Goal: Information Seeking & Learning: Check status

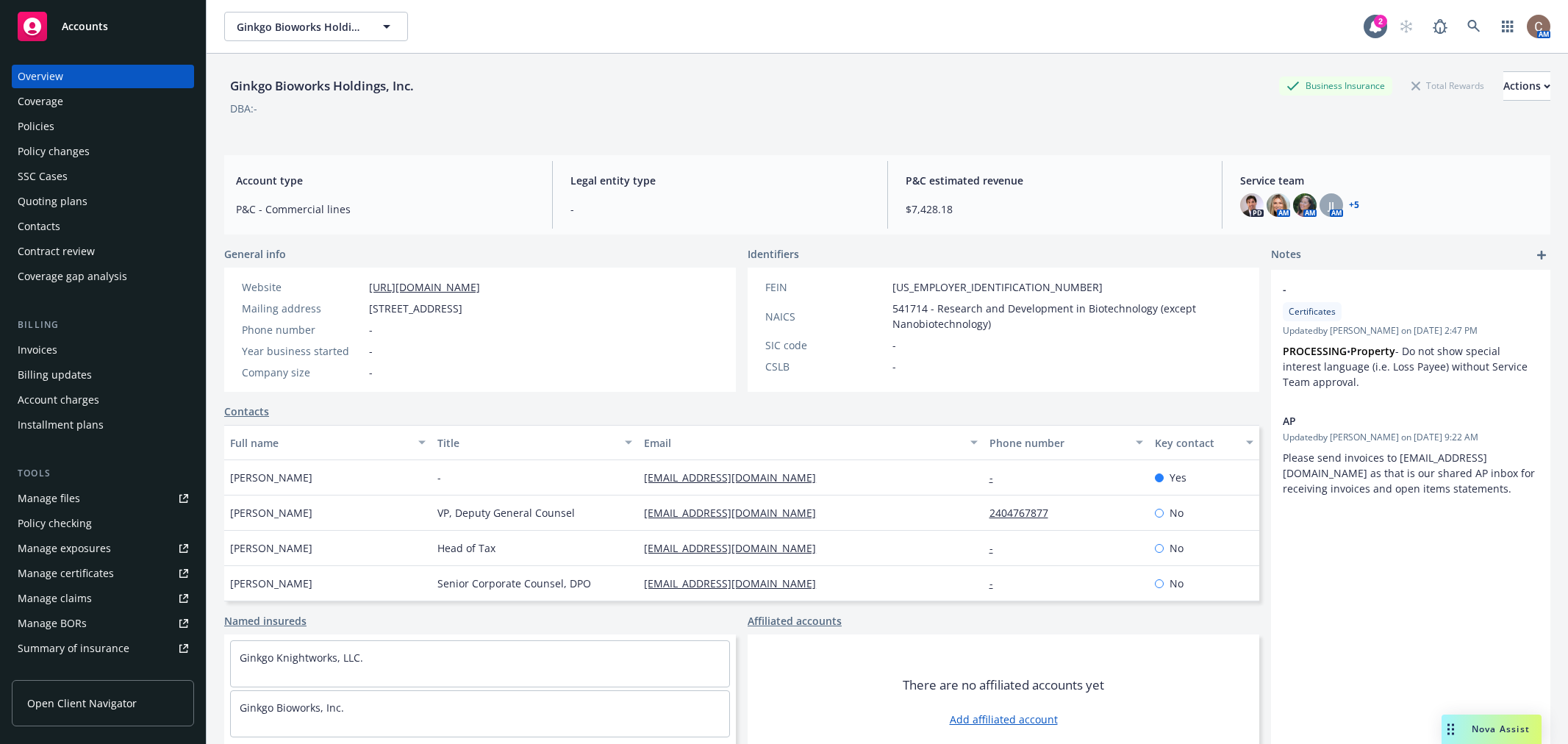
click at [588, 62] on div "Ginkgo Bioworks Holdings, Inc. Business Insurance Total Rewards Actions DBA: -" at bounding box center [888, 99] width 1326 height 90
click at [93, 137] on div "Policies" at bounding box center [103, 126] width 171 height 24
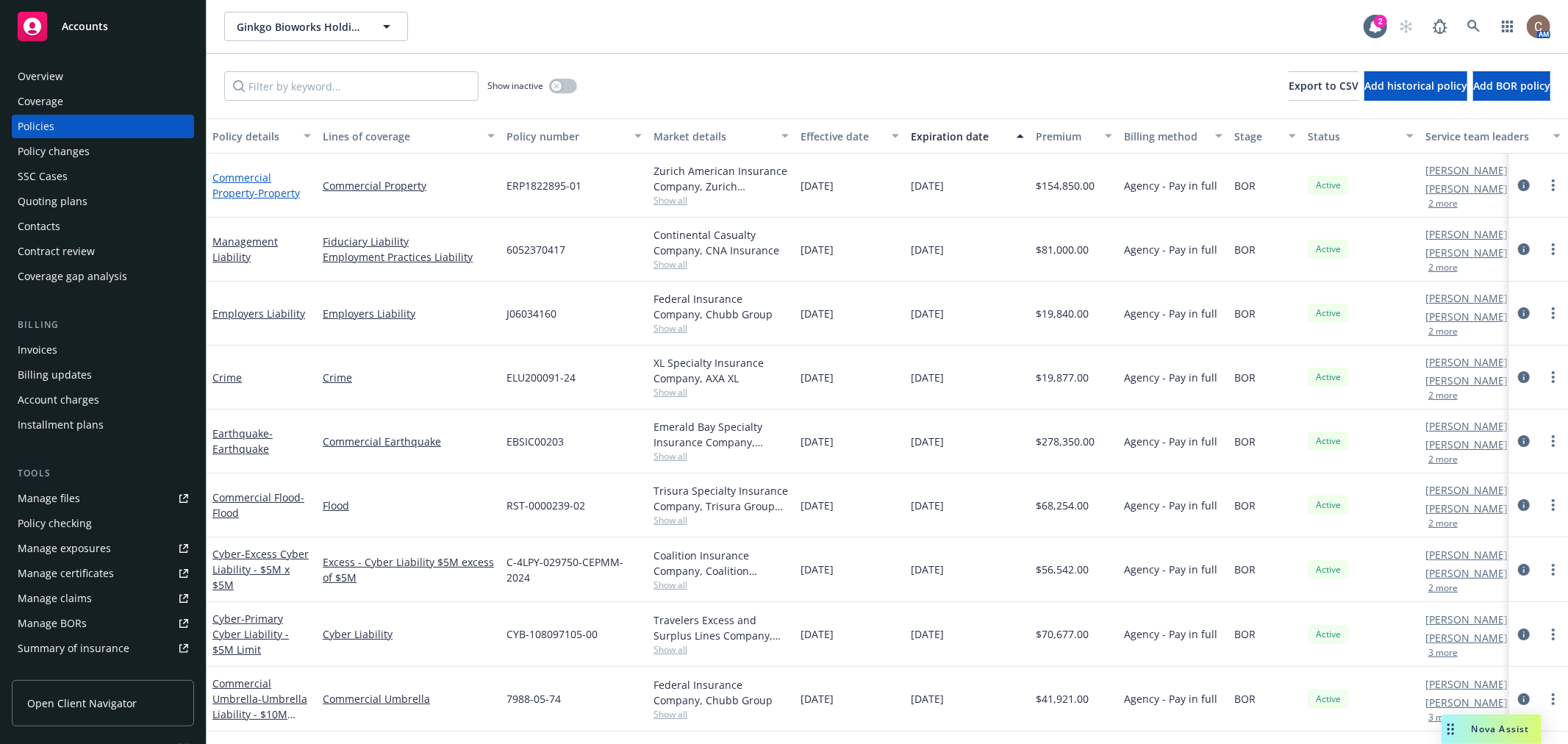
click at [253, 188] on link "Commercial Property - Property" at bounding box center [256, 185] width 87 height 29
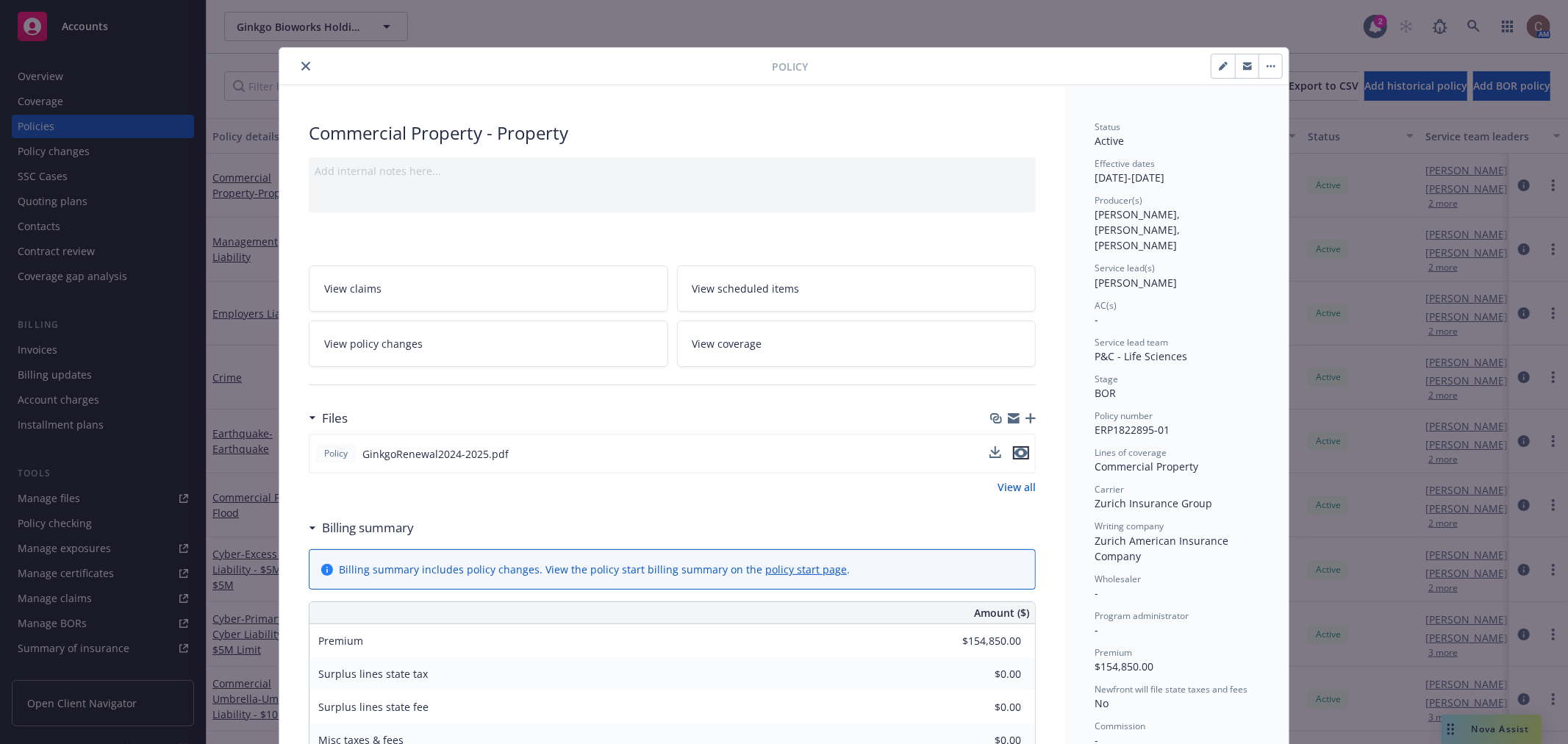
click at [1019, 450] on icon "preview file" at bounding box center [1021, 452] width 13 height 11
click at [297, 64] on button "close" at bounding box center [306, 66] width 18 height 18
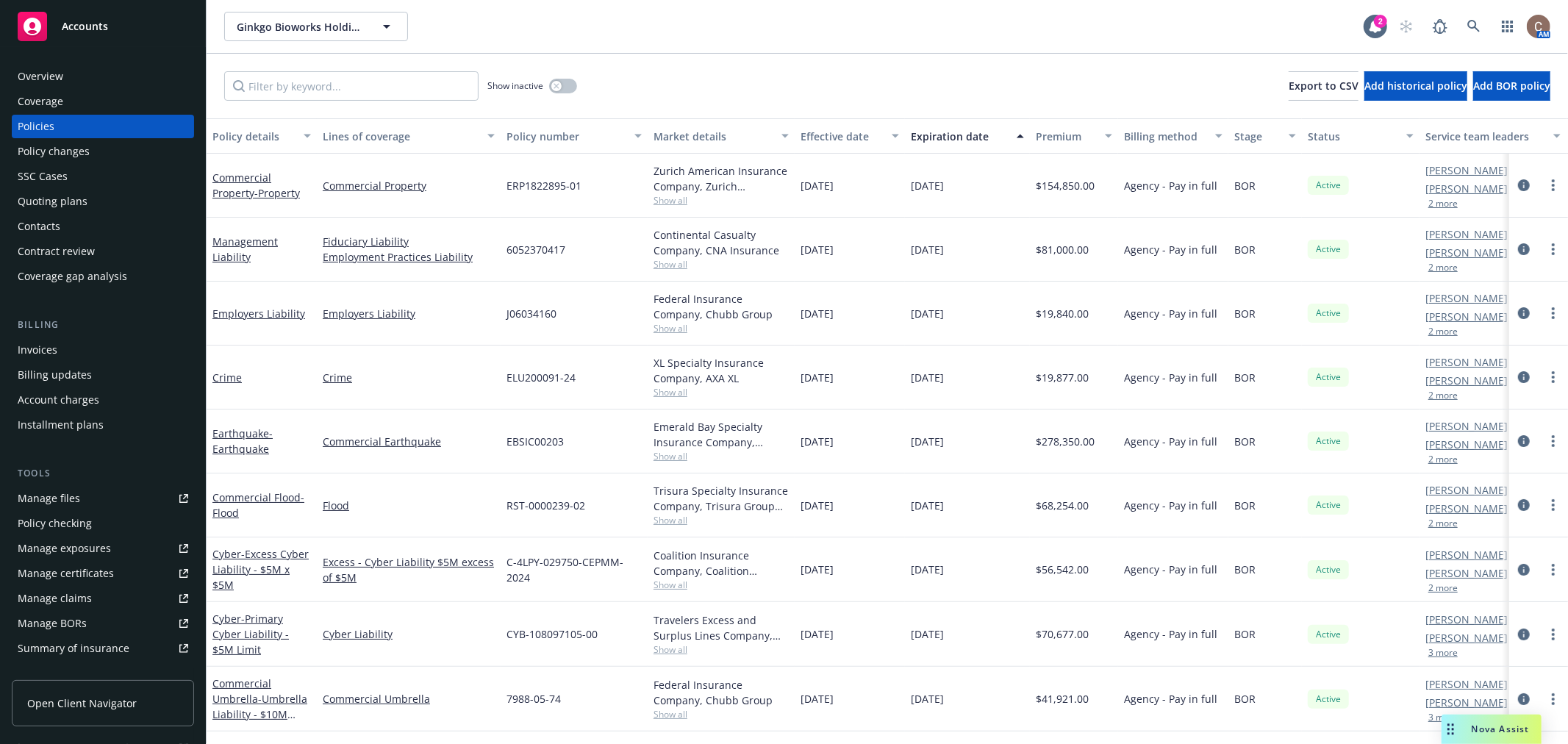
click at [123, 496] on link "Manage files" at bounding box center [102, 498] width 182 height 24
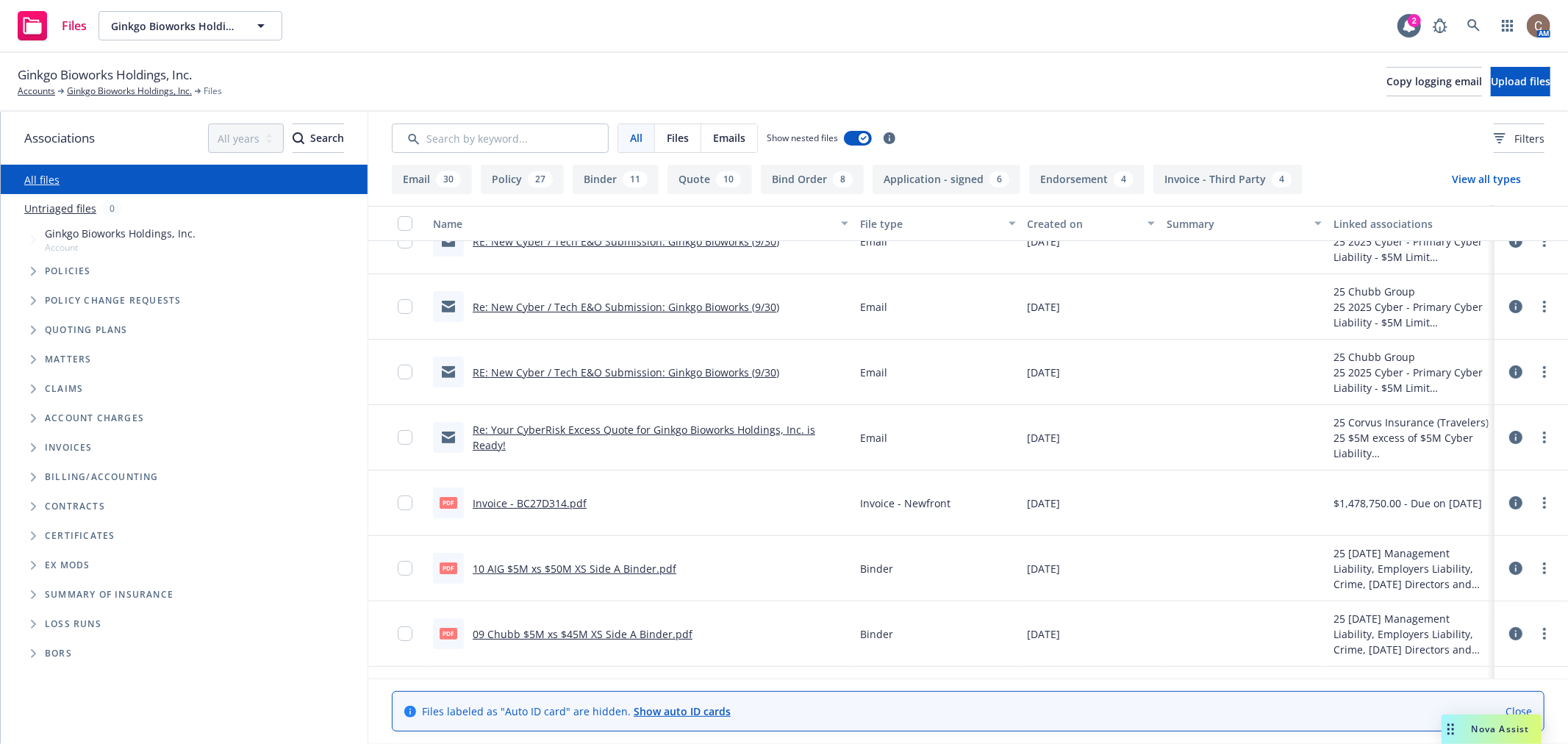
scroll to position [245, 0]
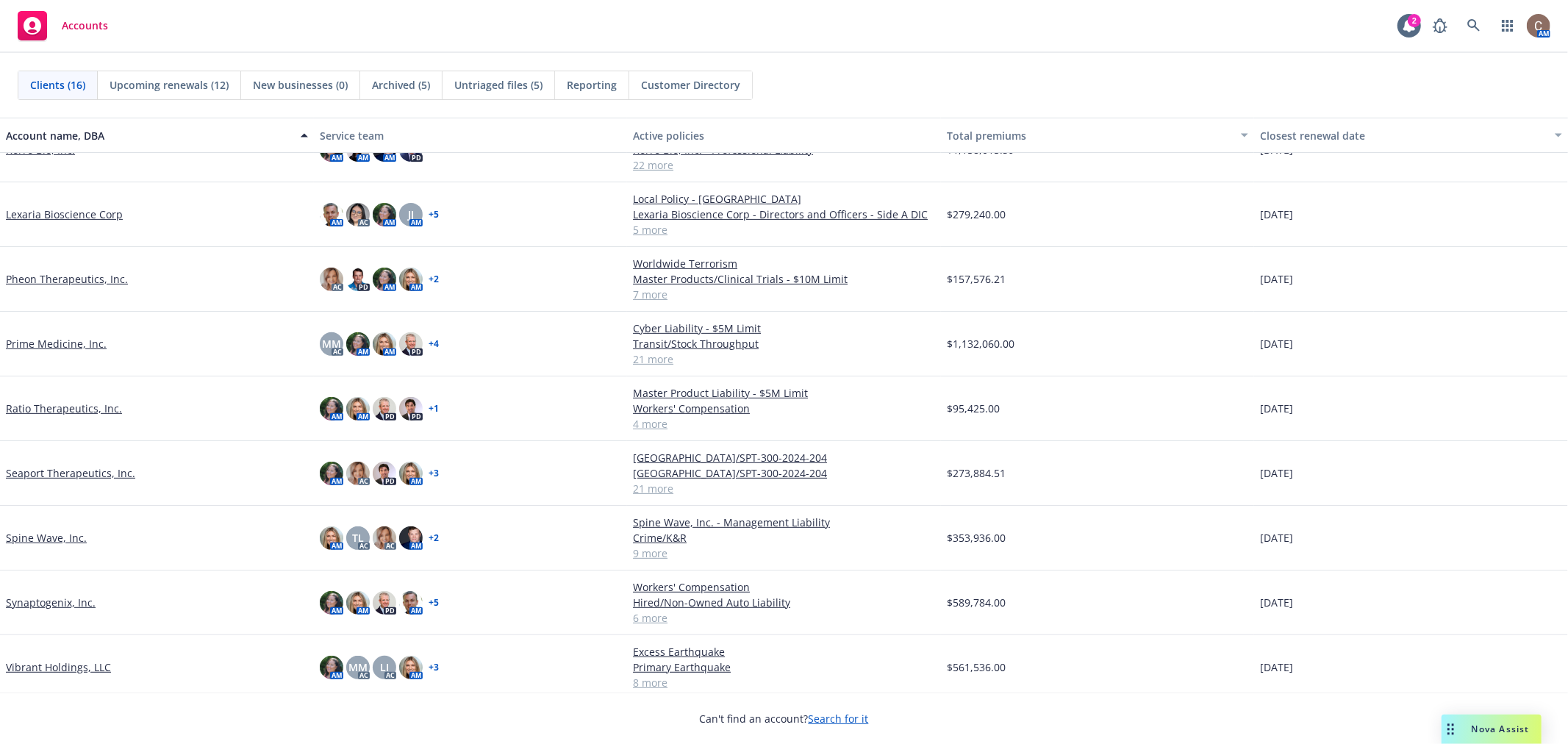
scroll to position [460, 0]
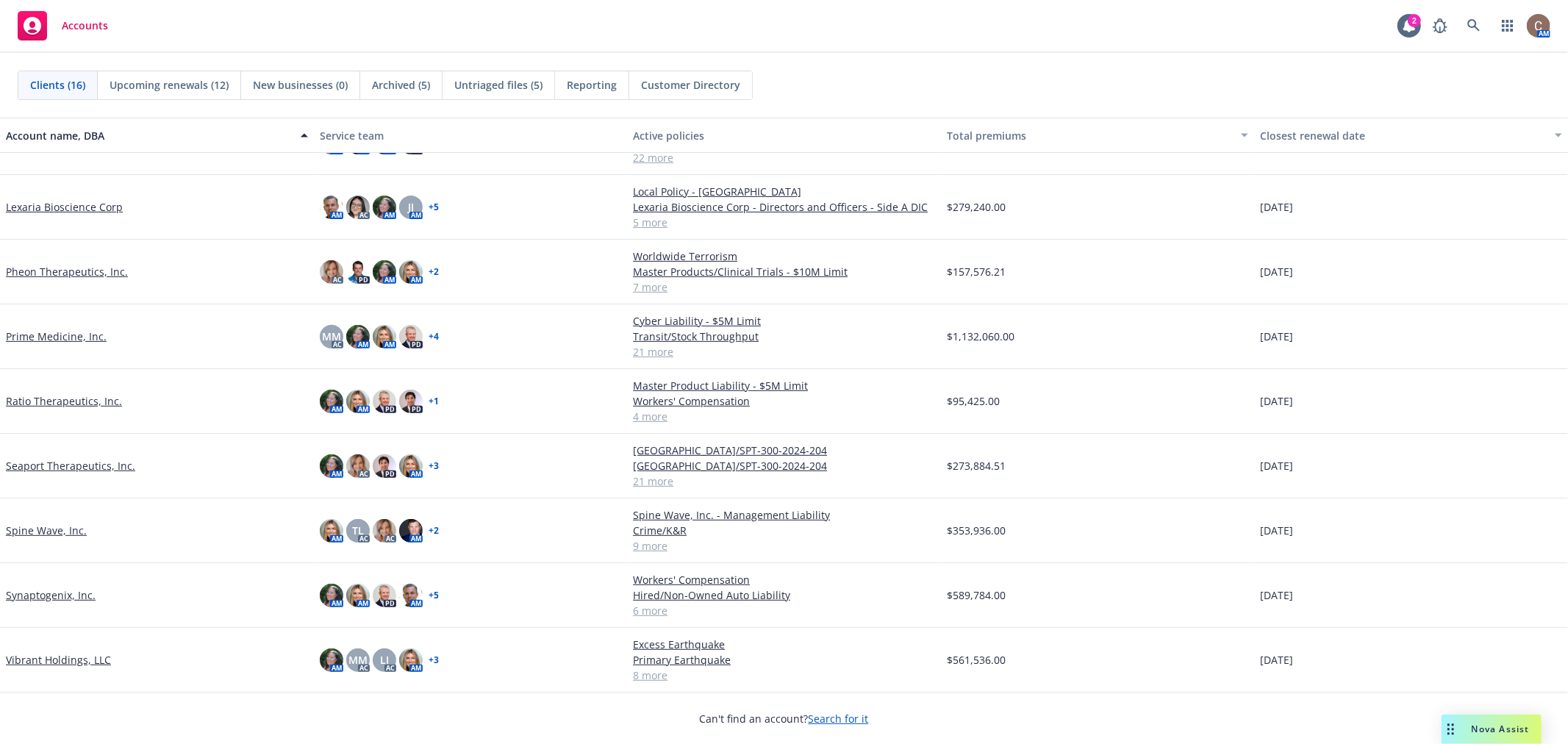
click at [51, 660] on link "Vibrant Holdings, LLC" at bounding box center [58, 659] width 105 height 16
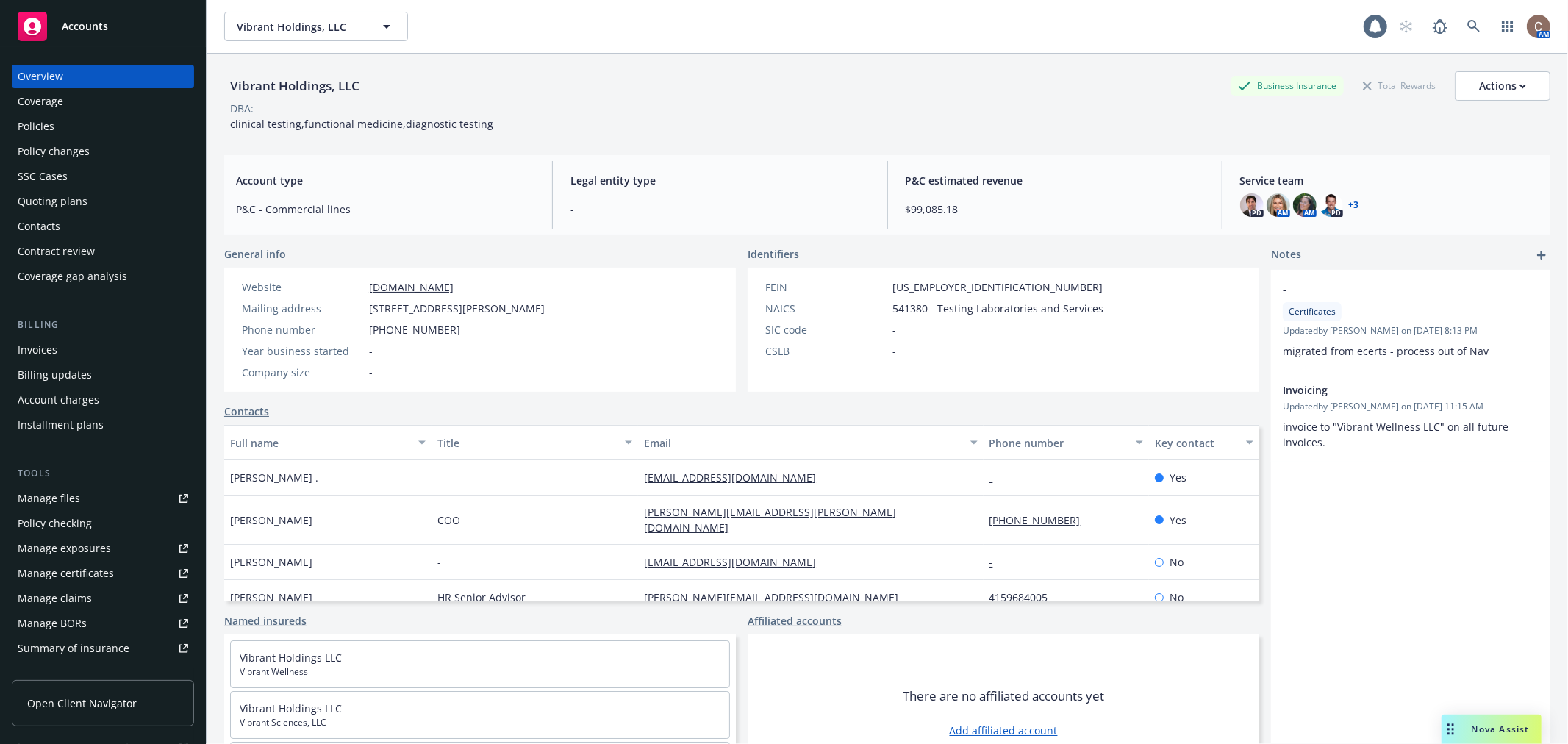
click at [79, 136] on div "Policies" at bounding box center [103, 126] width 171 height 24
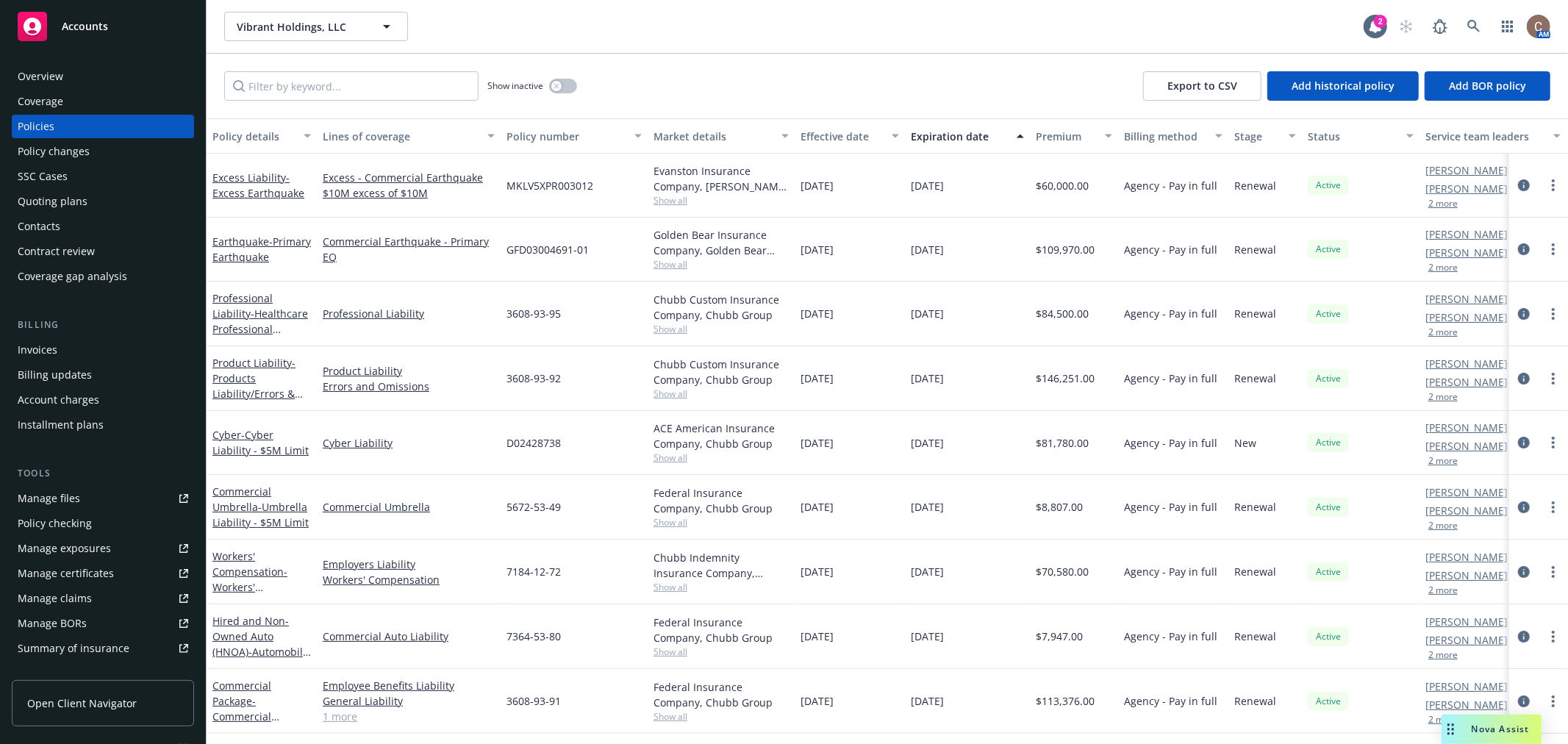
click at [644, 64] on div "Show inactive Export to CSV Add historical policy Add BOR policy" at bounding box center [887, 86] width 1361 height 65
click at [63, 567] on div "Manage certificates" at bounding box center [66, 573] width 96 height 24
click at [106, 25] on span "Accounts" at bounding box center [85, 26] width 47 height 11
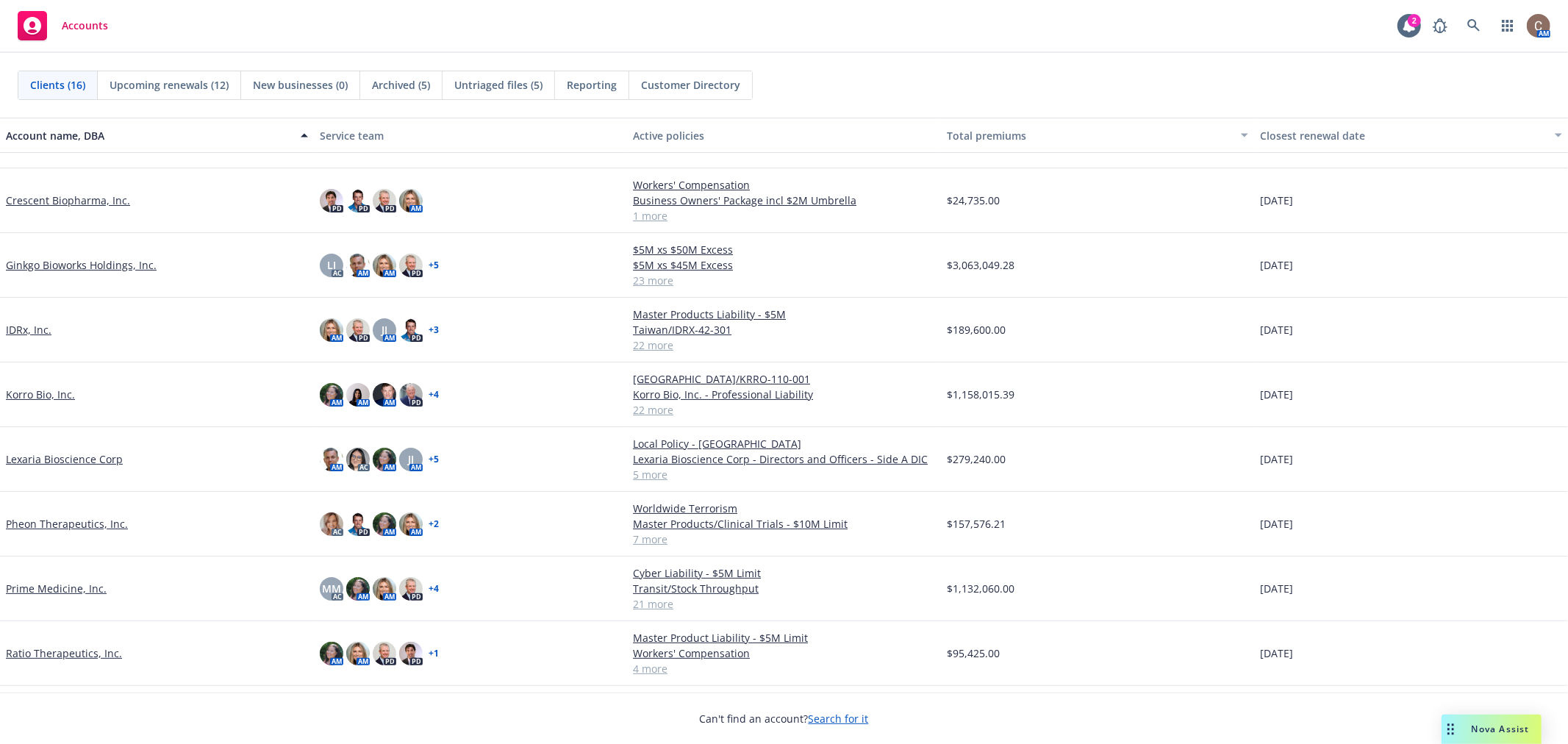
scroll to position [134, 0]
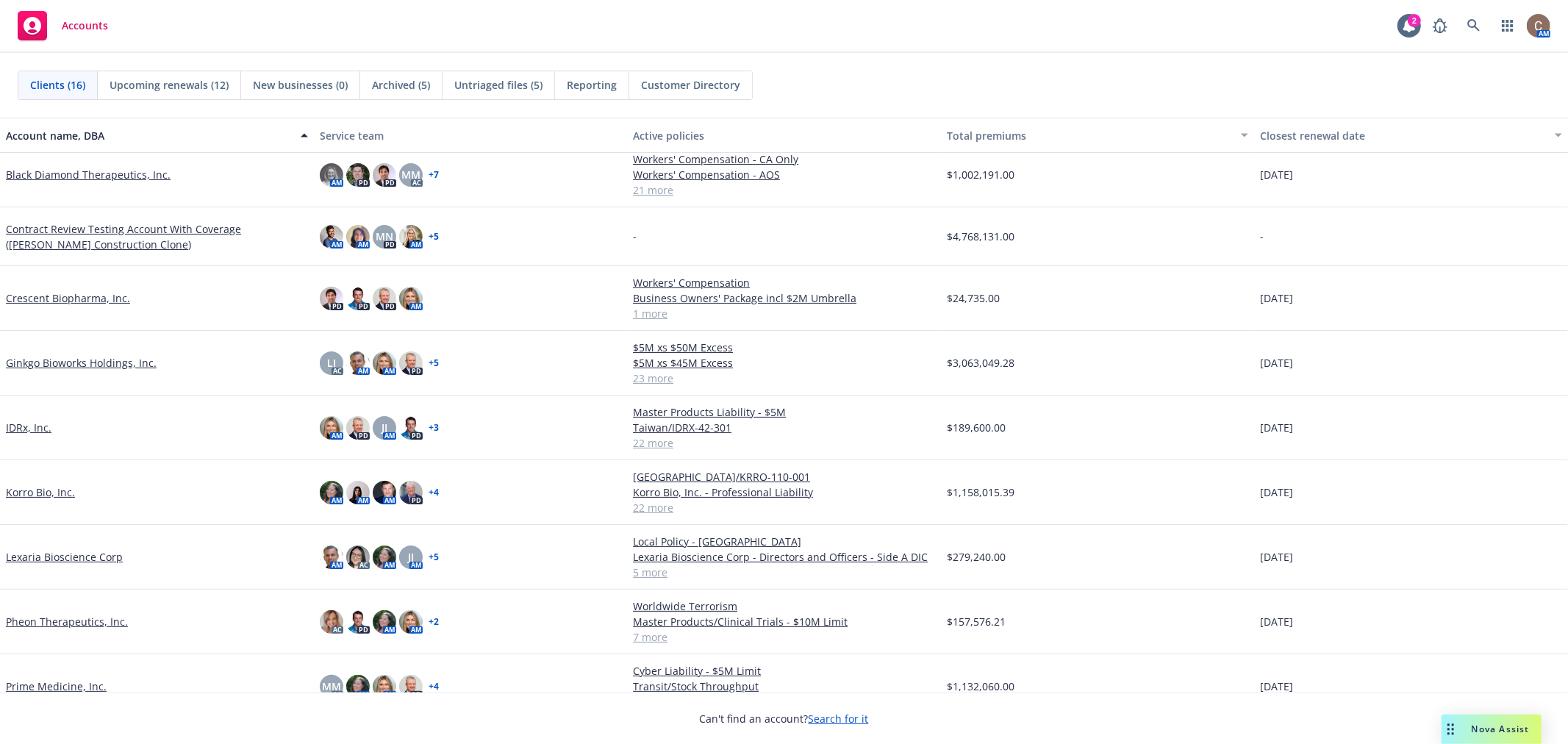
click at [82, 553] on link "Lexaria Bioscience Corp" at bounding box center [64, 556] width 117 height 16
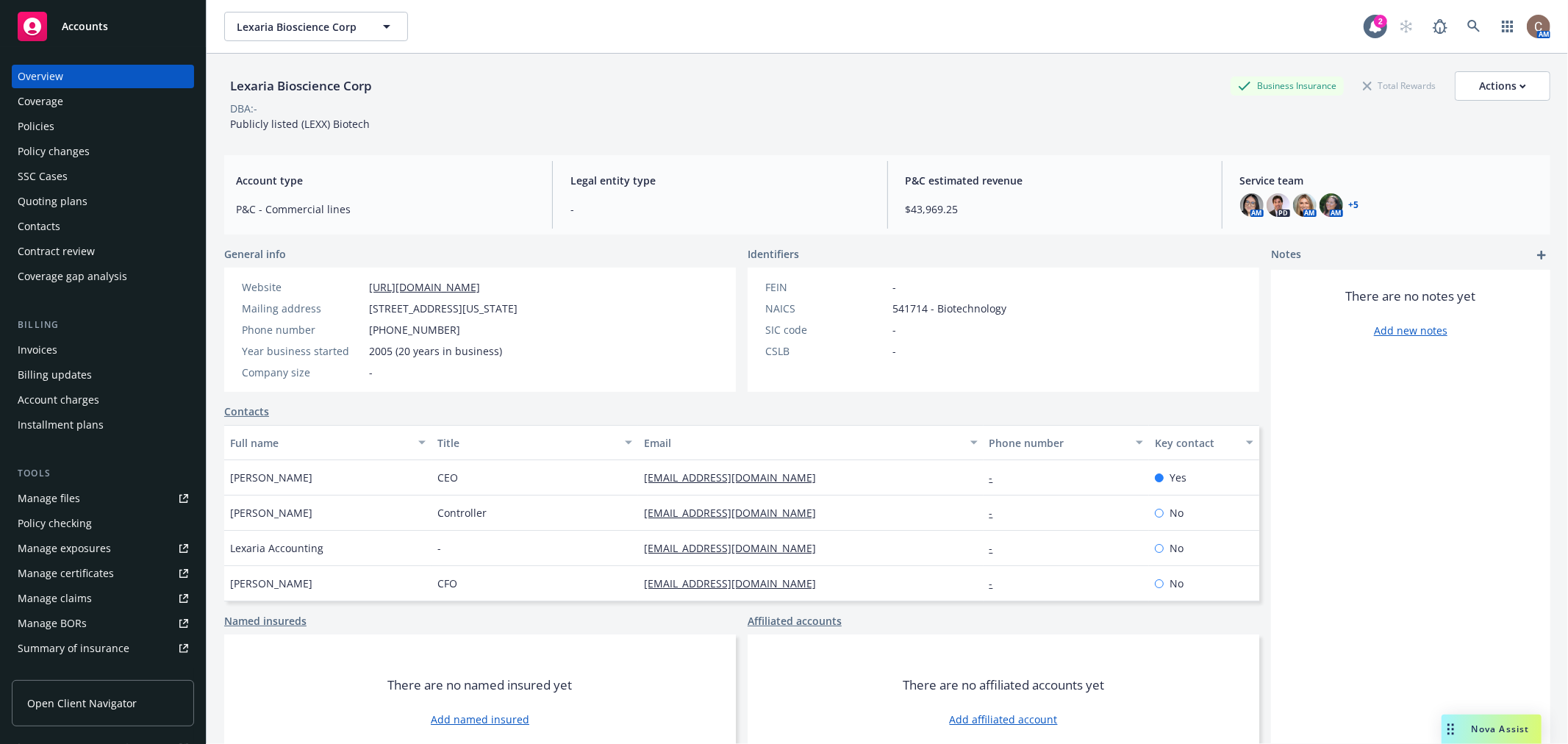
click at [74, 127] on div "Policies" at bounding box center [103, 126] width 171 height 24
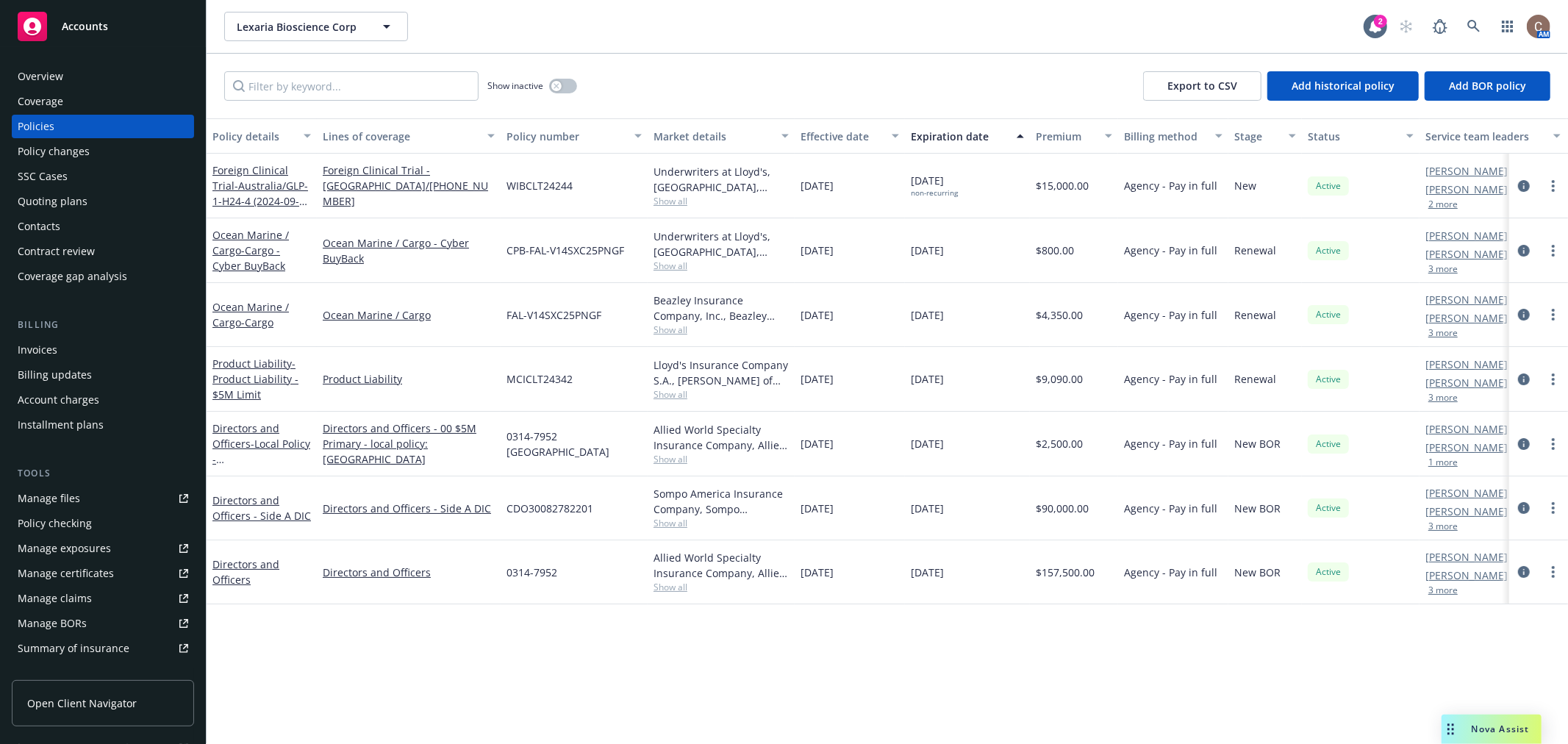
click at [82, 78] on div "Overview" at bounding box center [103, 76] width 171 height 24
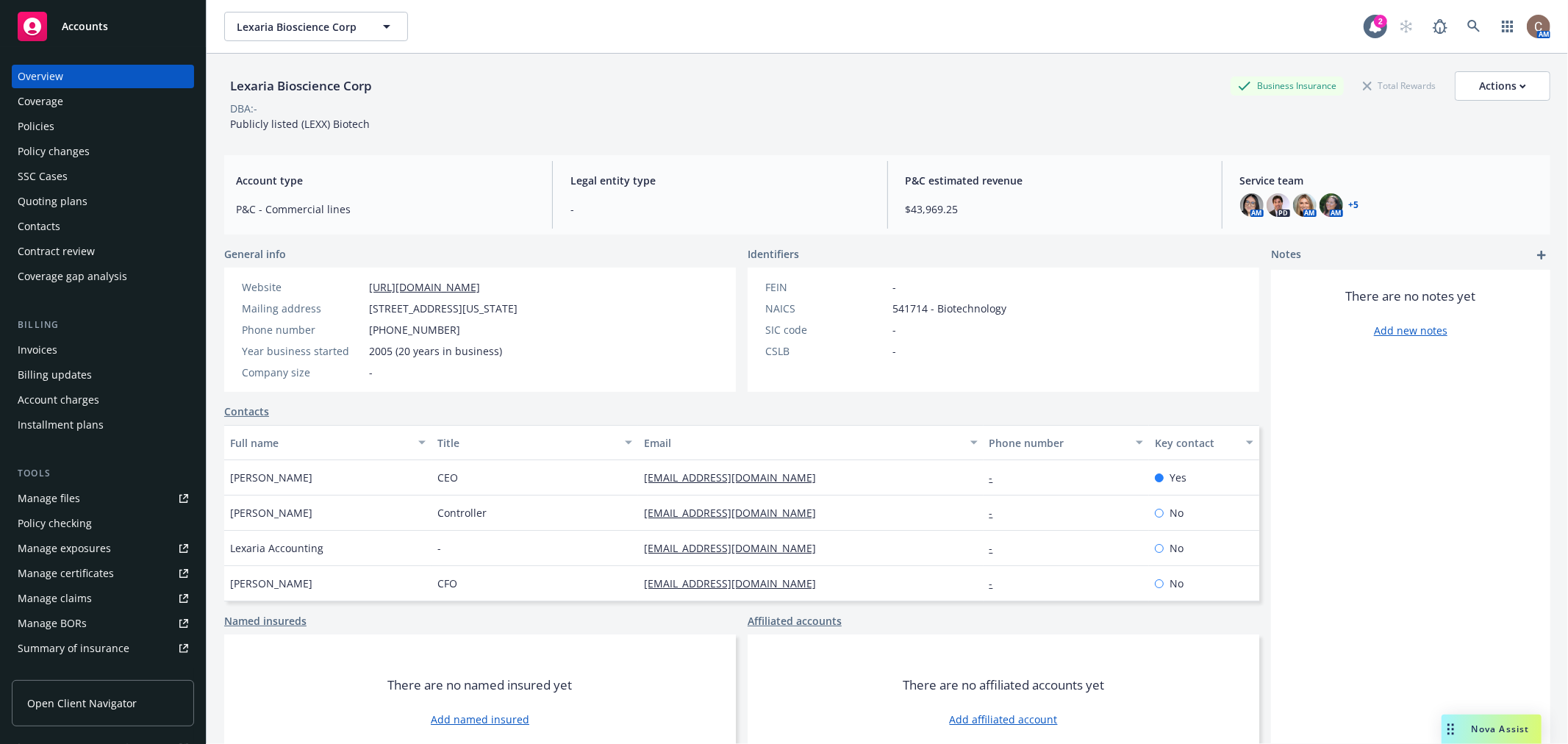
click at [471, 285] on link "https://www.lexariaenergy.com/" at bounding box center [425, 287] width 111 height 14
click at [1523, 78] on button "Actions" at bounding box center [1502, 86] width 96 height 29
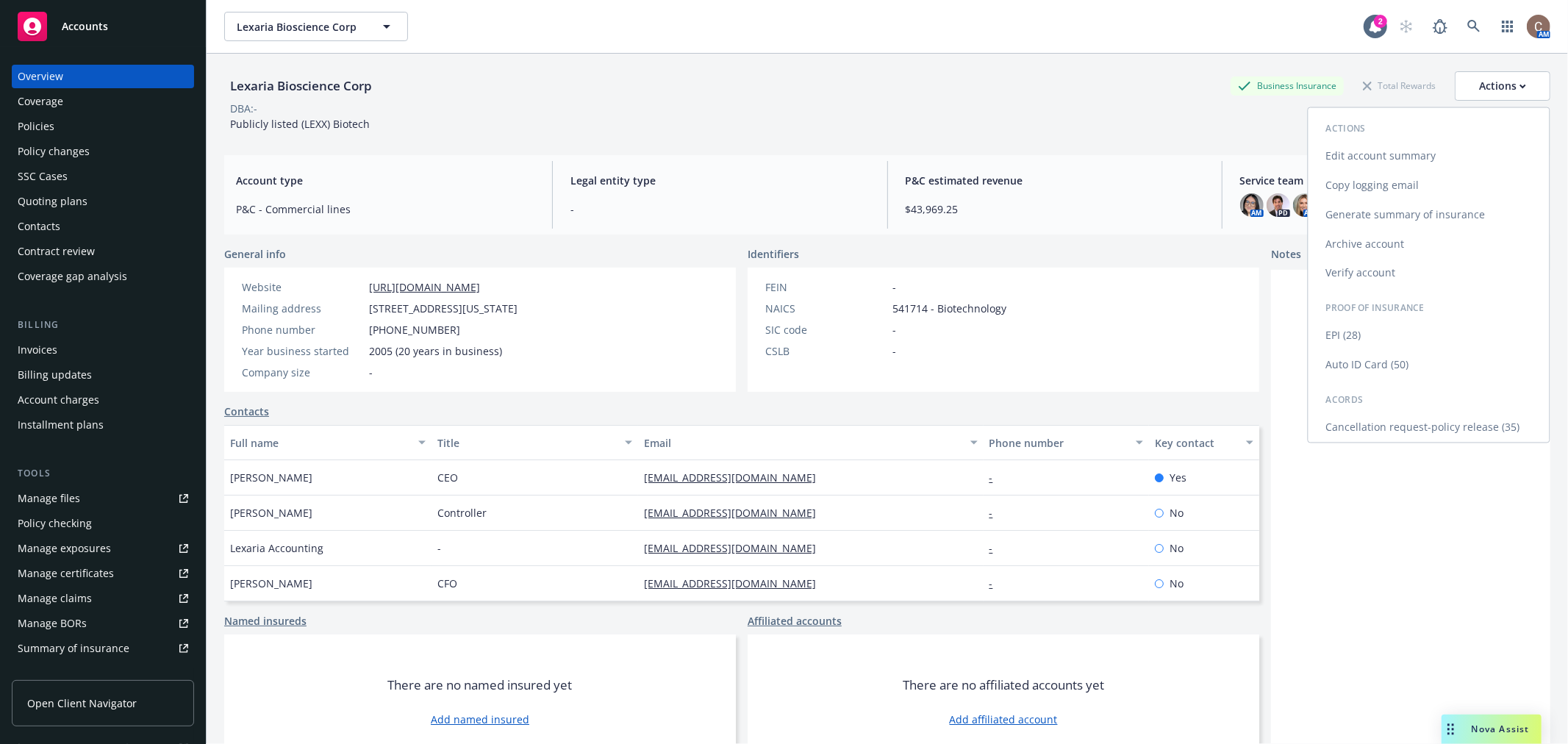
click at [1392, 159] on link "Edit account summary" at bounding box center [1428, 156] width 241 height 29
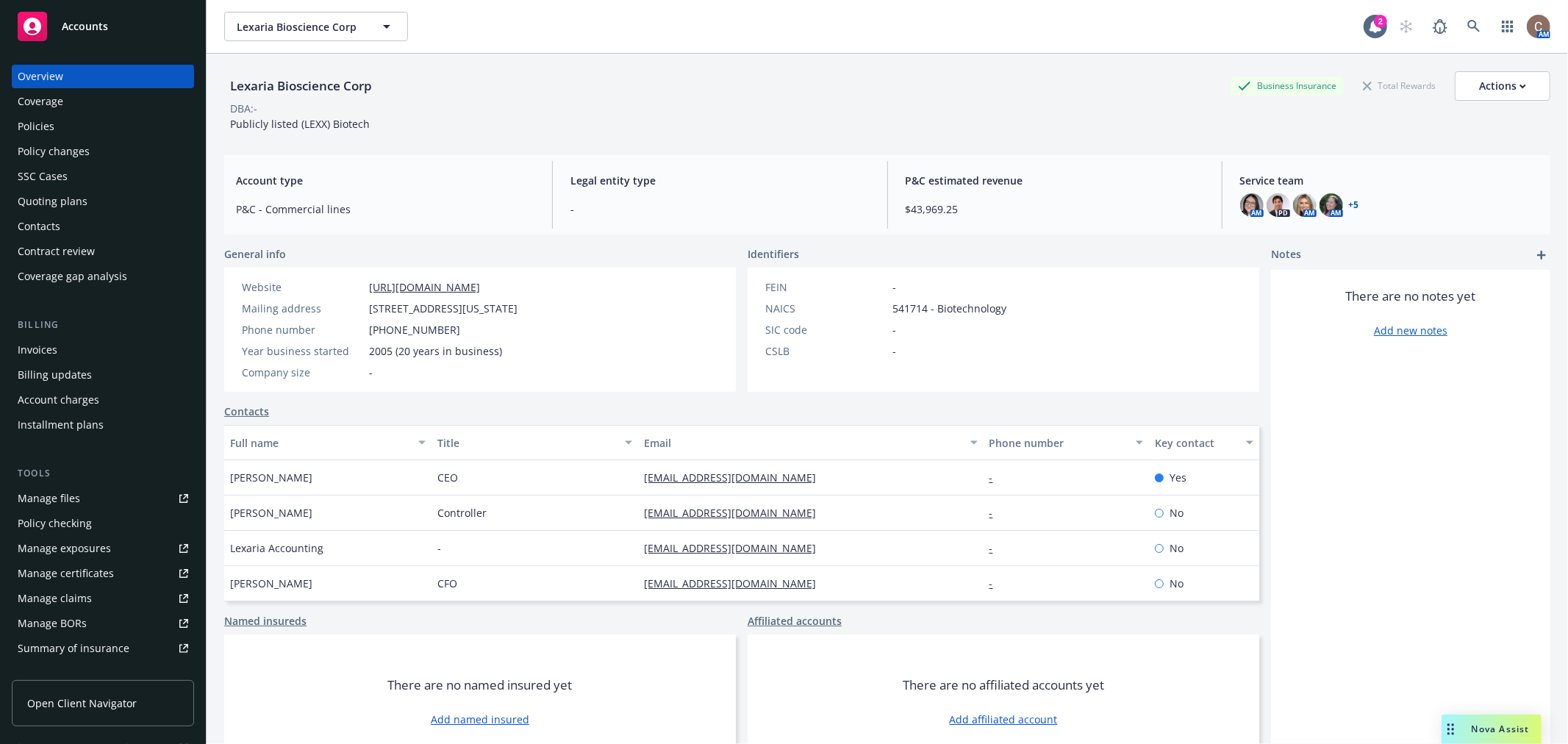
select select "US"
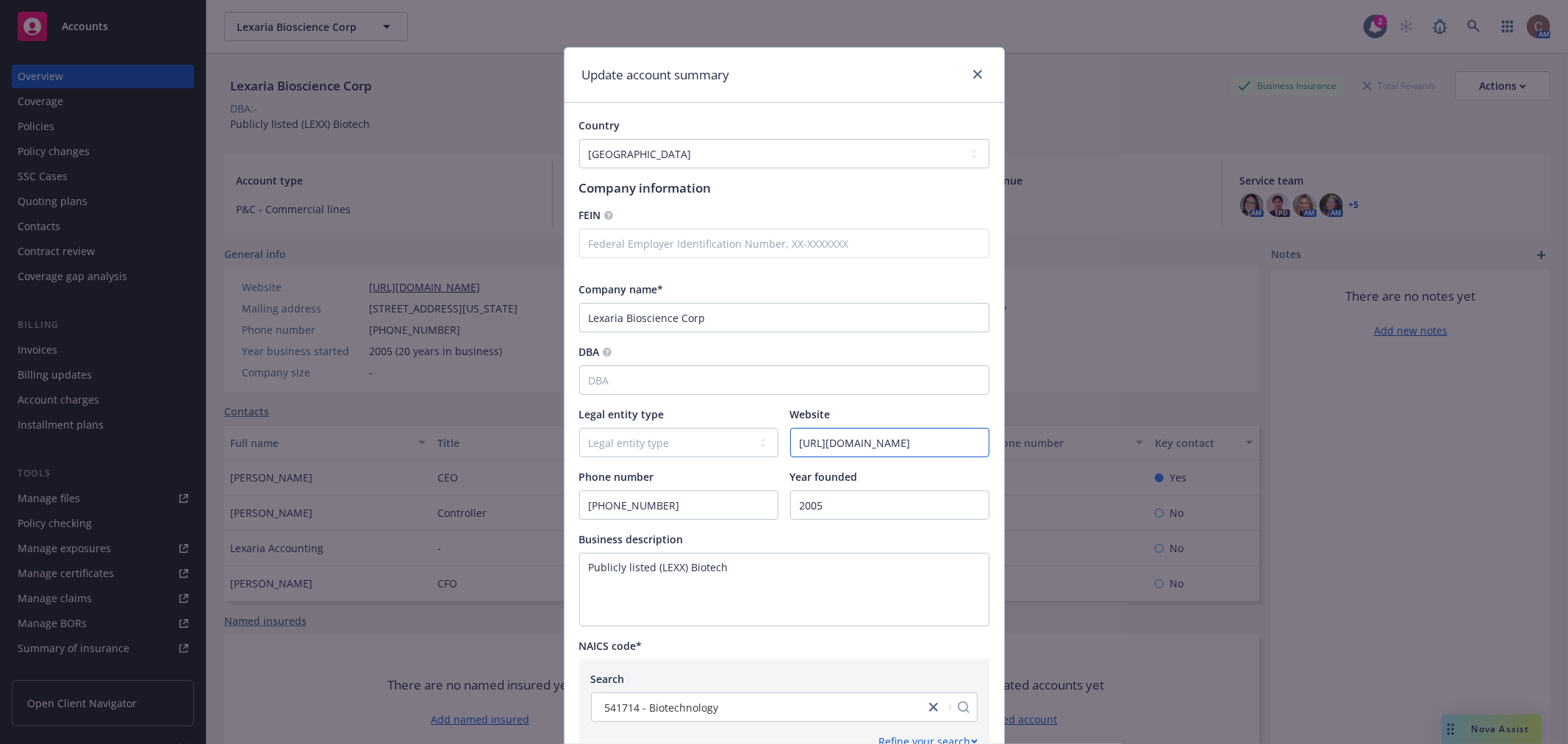
click at [884, 446] on input "https://www.lexariaenergy.com/" at bounding box center [889, 443] width 198 height 28
paste input "lexariabioscience"
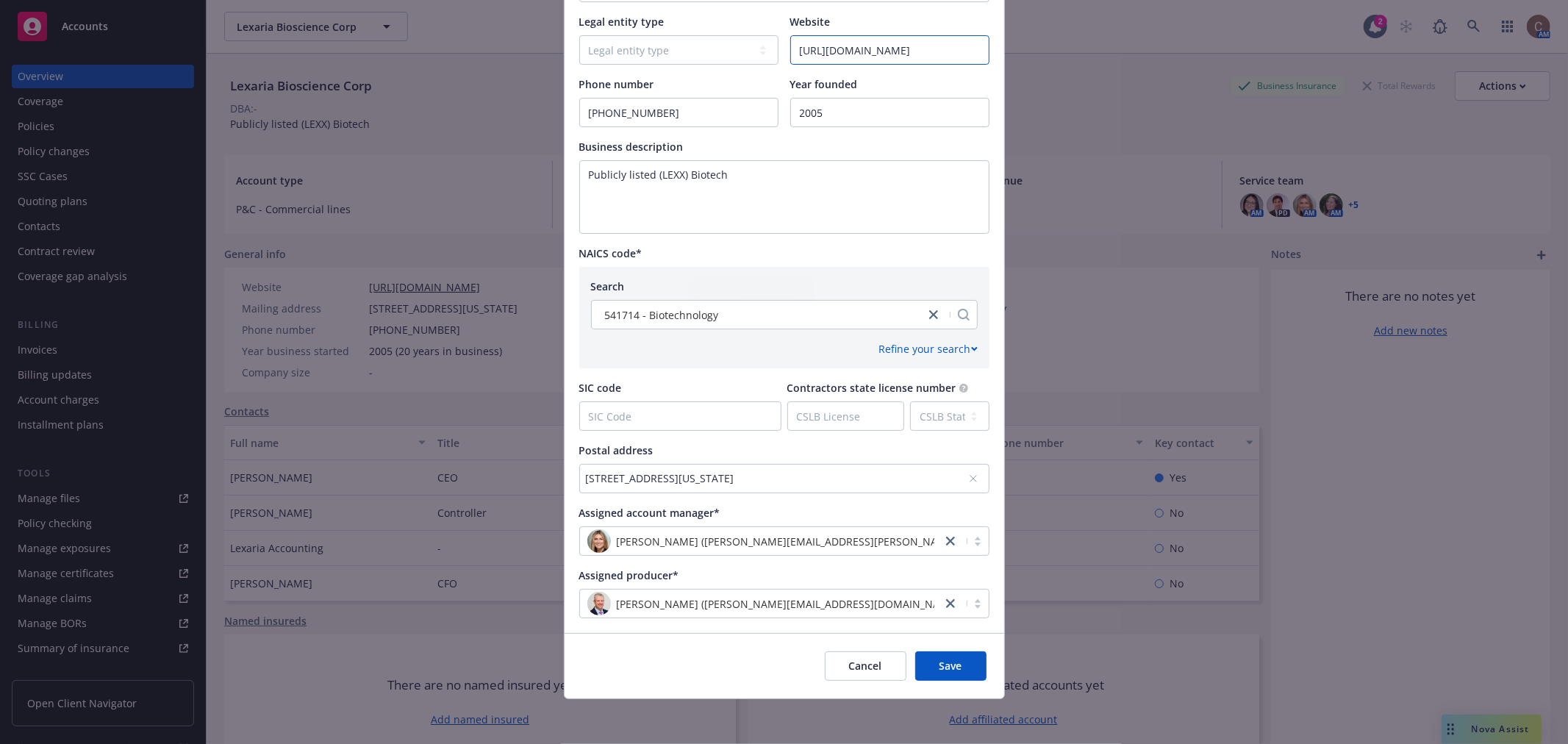
scroll to position [394, 0]
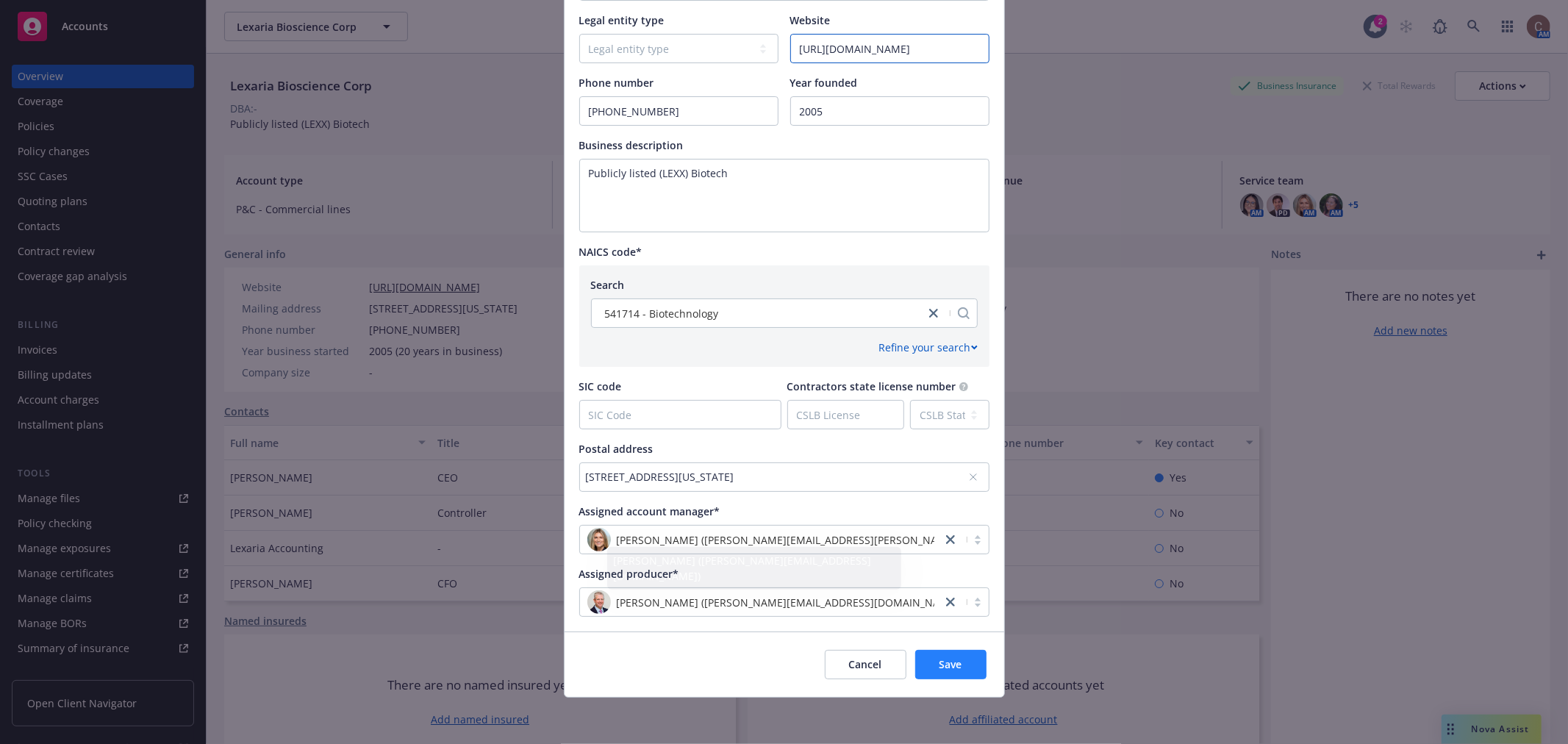
type input "https://lexariabioscience.com/"
click at [939, 660] on span "Save" at bounding box center [951, 664] width 23 height 14
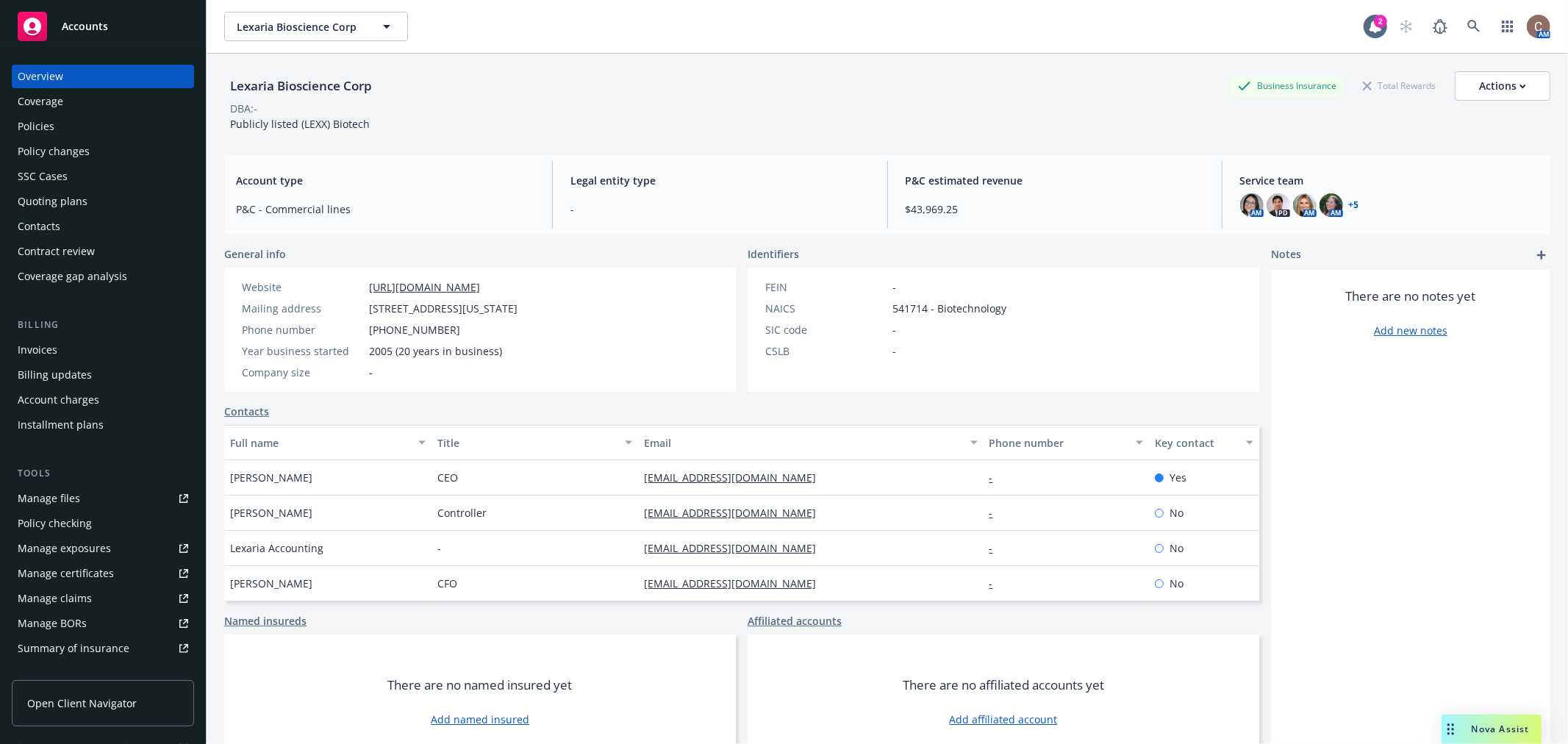
drag, startPoint x: 588, startPoint y: 306, endPoint x: 356, endPoint y: 298, distance: 232.1
click at [356, 298] on div "Website https://lexariabioscience.com/ Mailing address 105 Peach State Ct, Ste …" at bounding box center [380, 330] width 311 height 124
click at [612, 342] on div "Website https://lexariabioscience.com/ Mailing address 105 Peach State Ct, Ste …" at bounding box center [480, 330] width 511 height 124
drag, startPoint x: 577, startPoint y: 305, endPoint x: 372, endPoint y: 298, distance: 205.1
click at [372, 298] on div "Website https://lexariabioscience.com/ Mailing address 105 Peach State Ct, Ste …" at bounding box center [380, 329] width 287 height 100
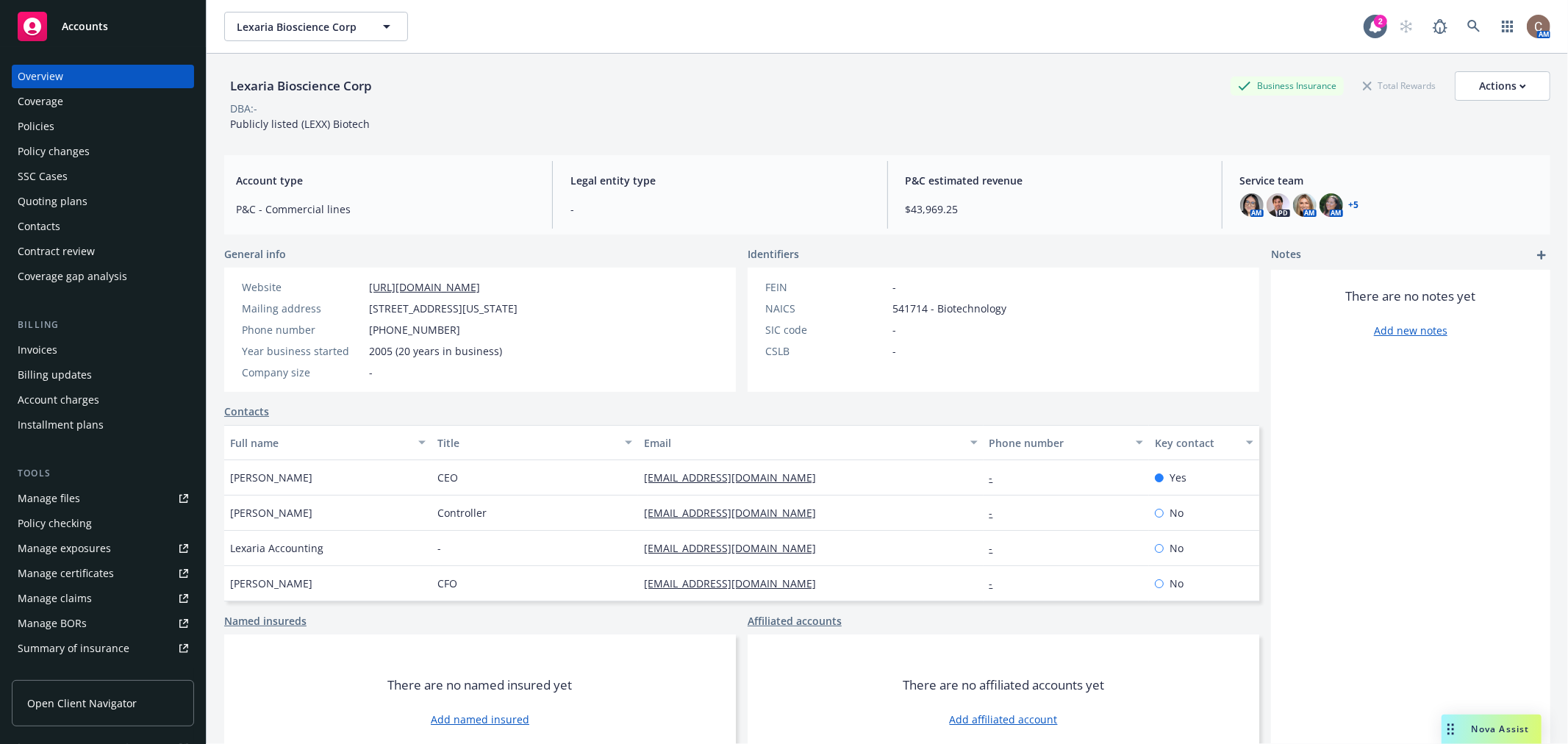
click at [372, 298] on div "Website https://lexariabioscience.com/ Mailing address 105 Peach State Ct, Ste …" at bounding box center [380, 329] width 287 height 100
drag, startPoint x: 582, startPoint y: 305, endPoint x: 349, endPoint y: 307, distance: 233.0
click at [349, 307] on div "Mailing address 105 Peach State Ct, Ste A, Tyrone, GA, 30290" at bounding box center [380, 308] width 287 height 16
copy div "105 Peach State Ct, Ste A, Tyrone, GA, 30290"
click at [982, 112] on div "DBA: -" at bounding box center [888, 108] width 1326 height 16
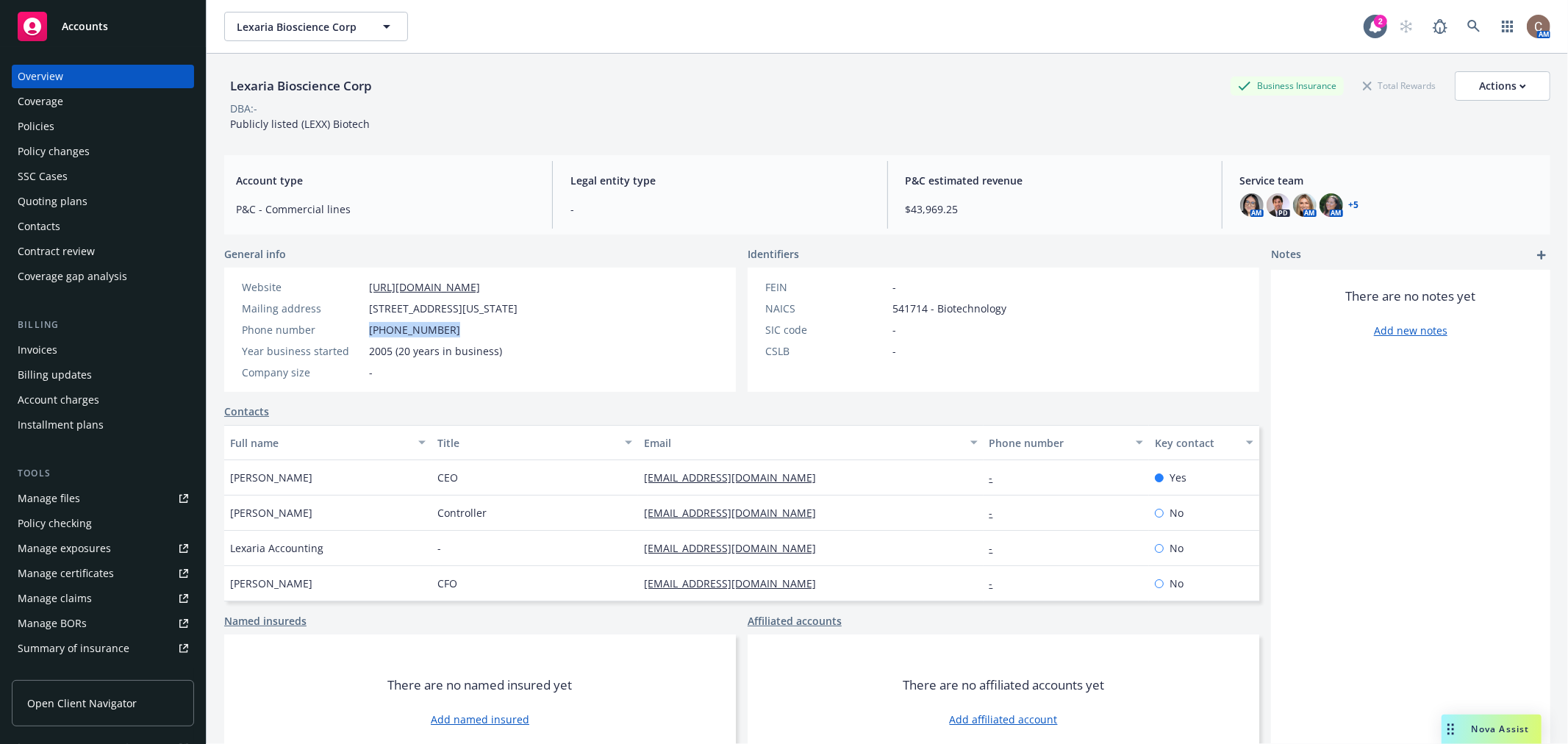
drag, startPoint x: 447, startPoint y: 331, endPoint x: 364, endPoint y: 325, distance: 83.2
click at [364, 325] on div "Phone number (250) 765-6424" at bounding box center [380, 329] width 287 height 16
copy div "(250) 765-6424"
click at [118, 116] on div "Policies" at bounding box center [103, 126] width 171 height 24
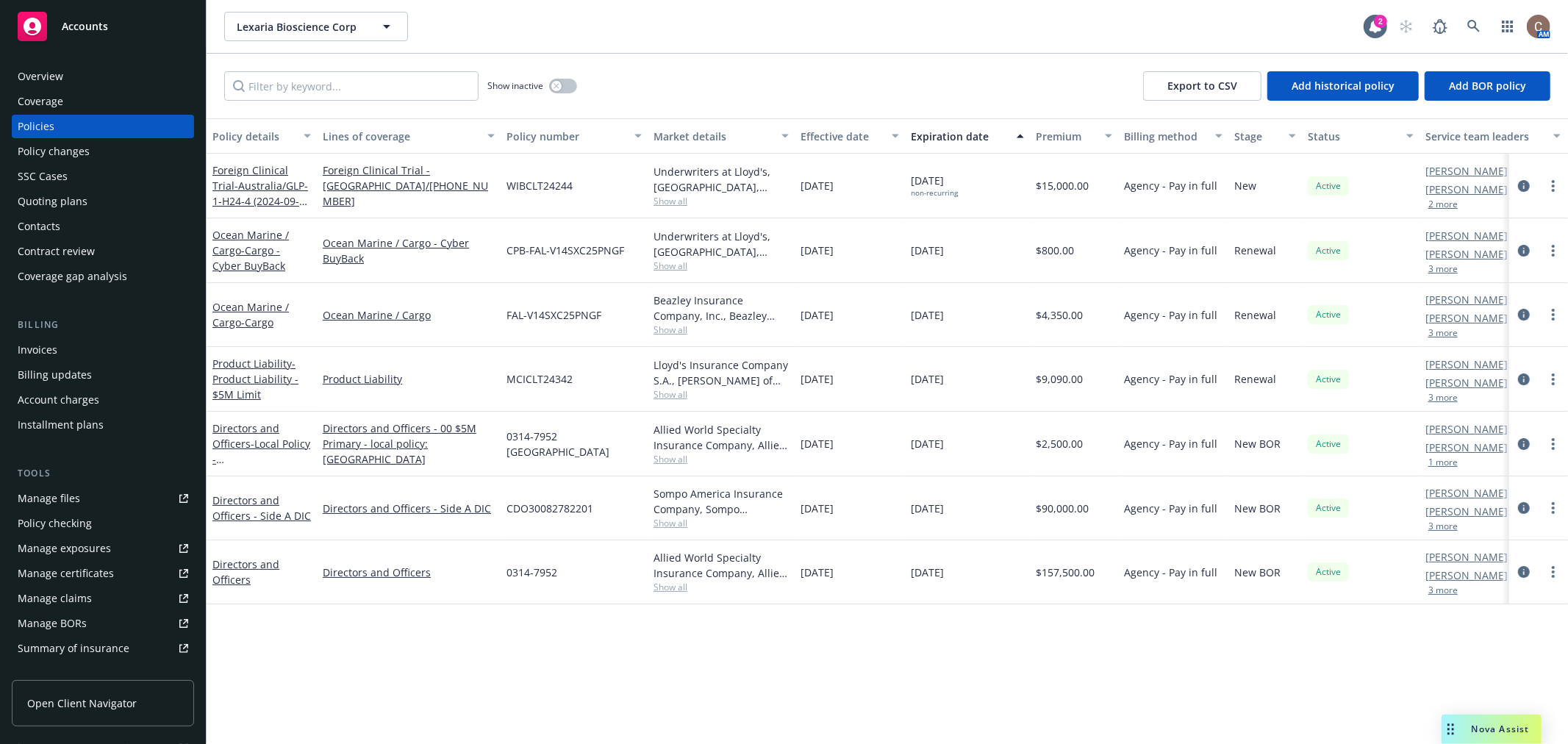
click at [47, 66] on div "Overview" at bounding box center [41, 76] width 46 height 24
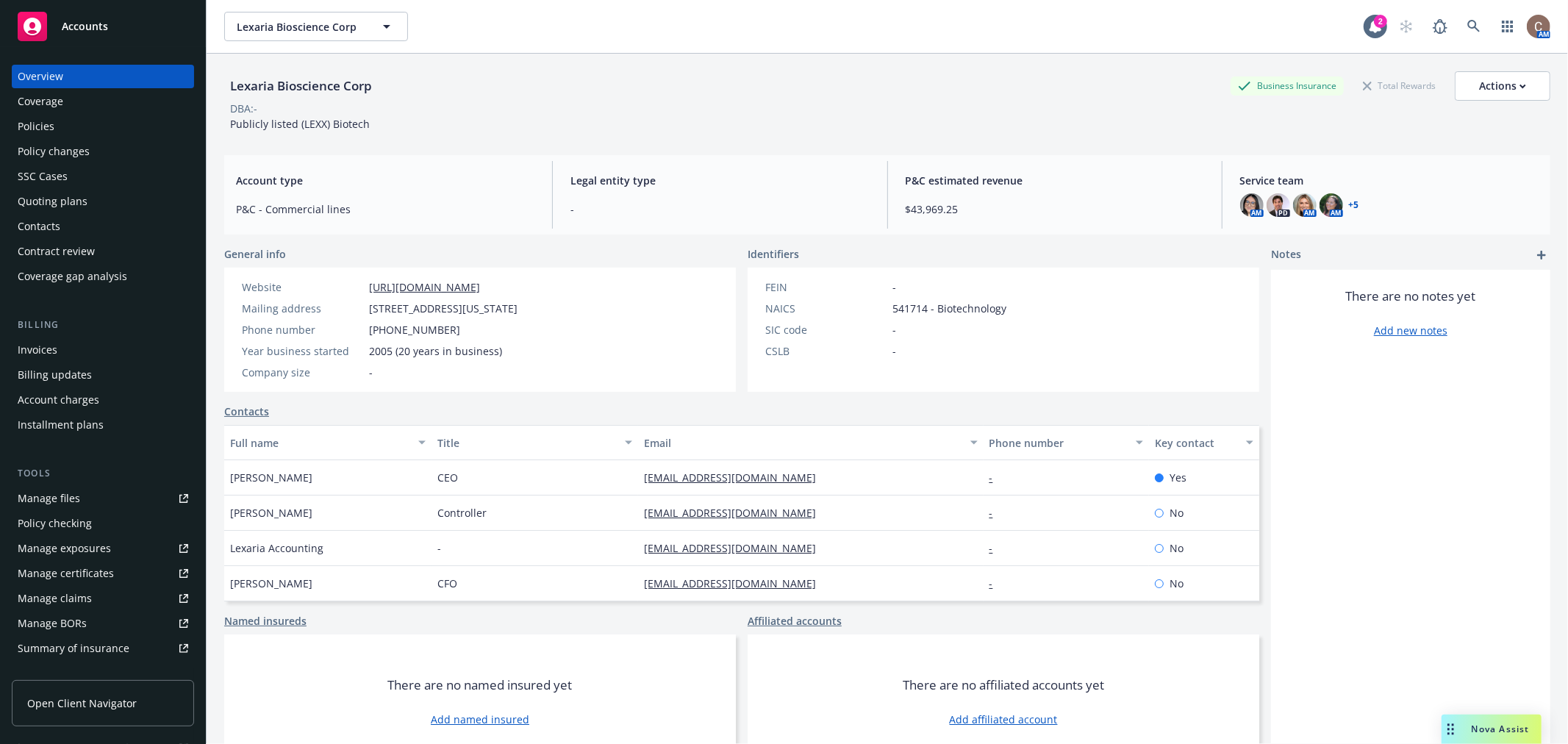
drag, startPoint x: 342, startPoint y: 192, endPoint x: 376, endPoint y: 223, distance: 46.0
click at [343, 192] on div "Account type P&C - Commercial lines" at bounding box center [385, 194] width 322 height 68
drag, startPoint x: 529, startPoint y: 287, endPoint x: 363, endPoint y: 287, distance: 166.0
click at [363, 287] on div "Website https://lexariabioscience.com/" at bounding box center [380, 287] width 287 height 16
copy div "https://lexariabioscience.com/"
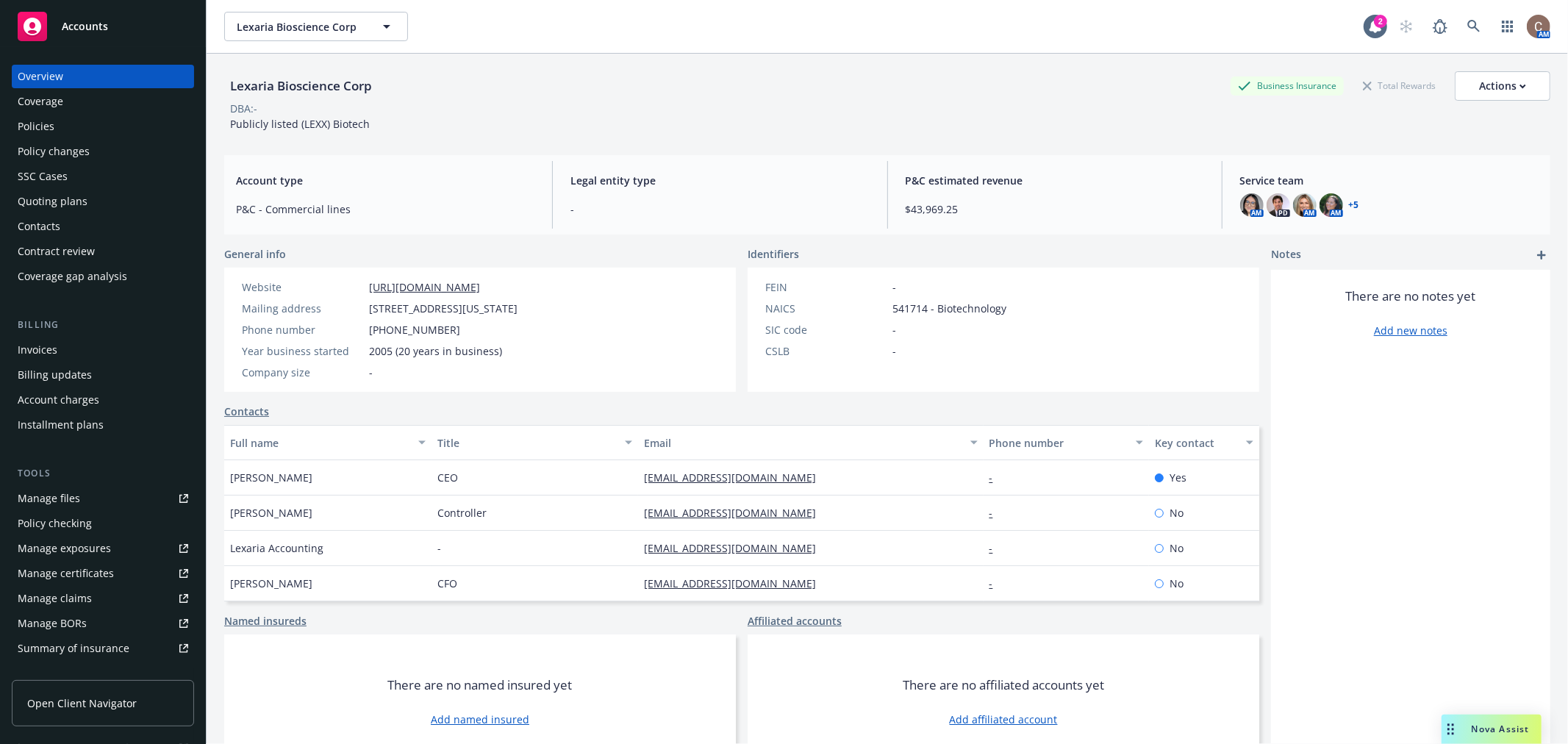
click at [508, 403] on div "Contacts" at bounding box center [742, 411] width 1035 height 16
drag, startPoint x: 583, startPoint y: 305, endPoint x: 369, endPoint y: 314, distance: 214.2
click at [368, 316] on div "Website https://lexariabioscience.com/ Mailing address 105 Peach State Ct, Ste …" at bounding box center [380, 329] width 287 height 100
copy span "105 Peach State Ct, Ste A, Tyrone, GA, 30290"
click at [89, 116] on div "Policies" at bounding box center [103, 126] width 171 height 24
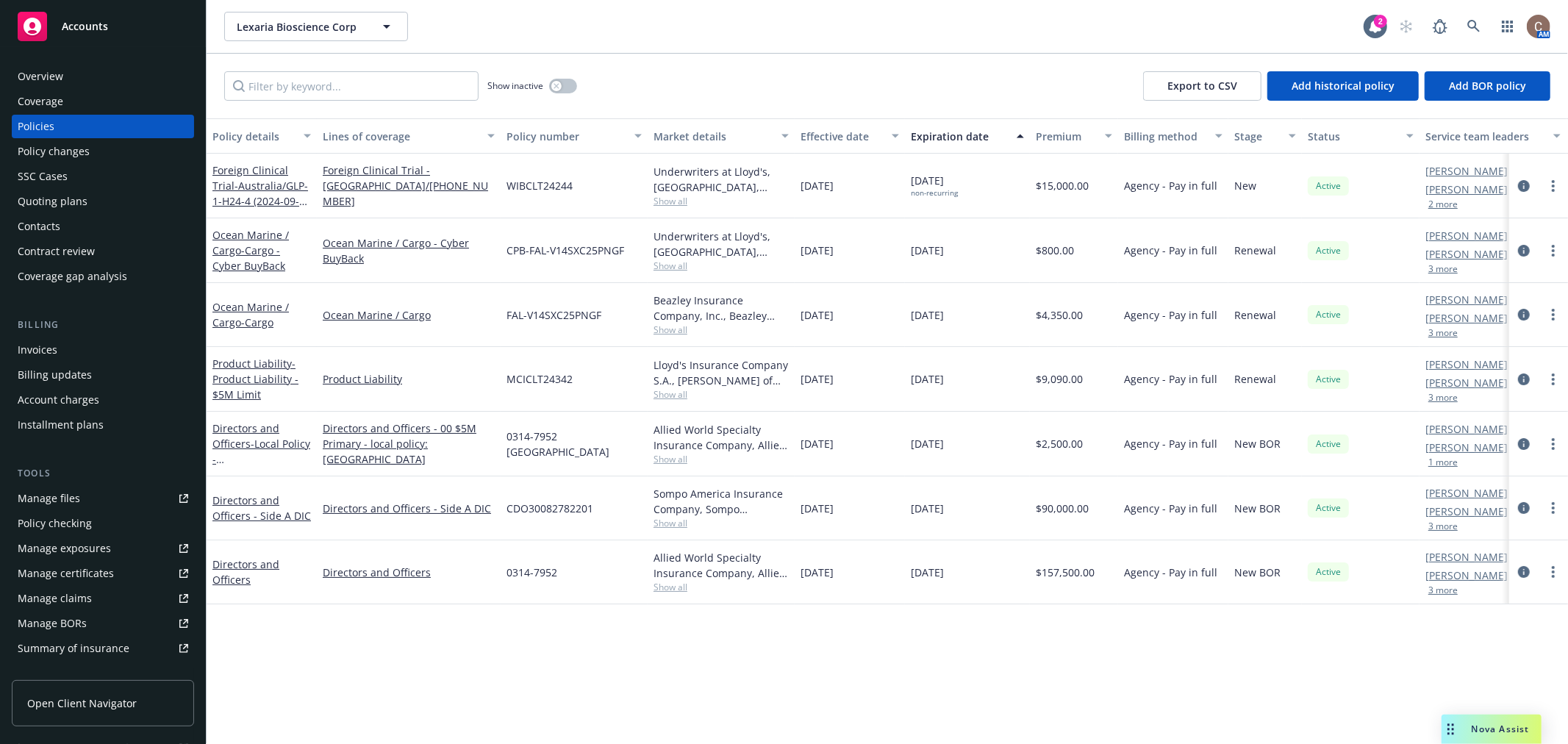
click at [527, 679] on div "Policy details Lines of coverage Policy number Market details Effective date Ex…" at bounding box center [887, 431] width 1361 height 626
click at [91, 221] on div "Contacts" at bounding box center [103, 226] width 171 height 24
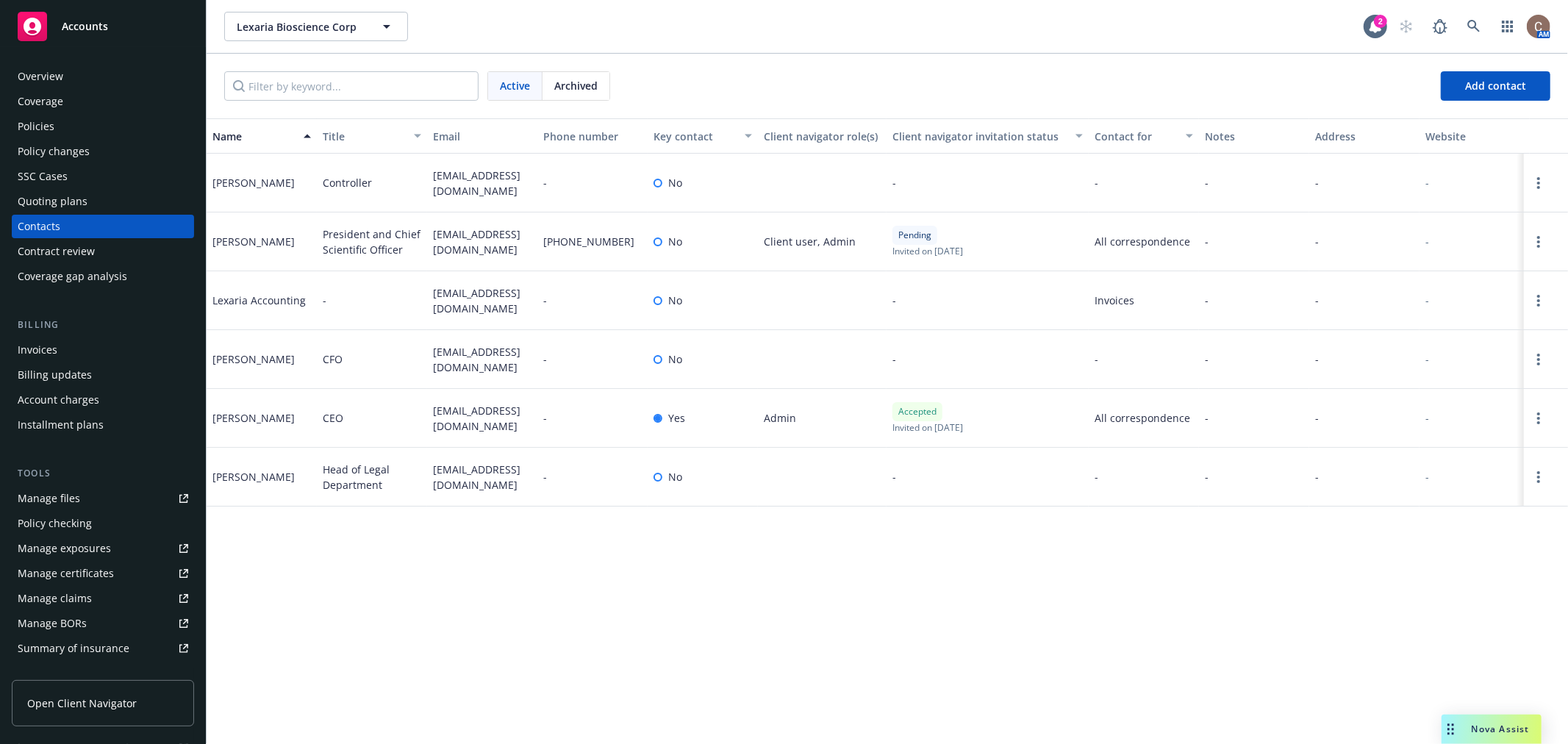
click at [108, 77] on div "Overview" at bounding box center [103, 76] width 171 height 24
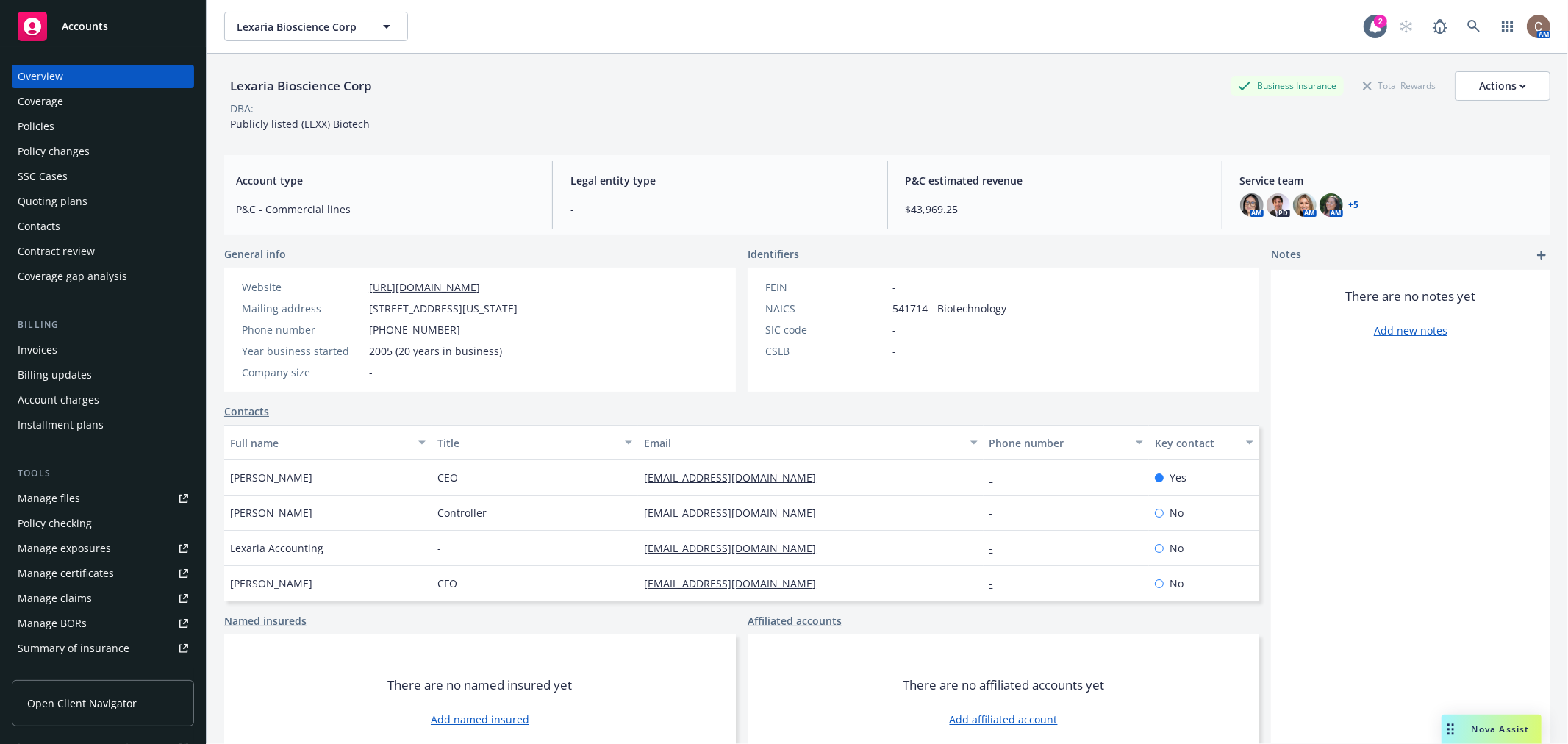
click at [149, 25] on div "Accounts" at bounding box center [103, 26] width 171 height 29
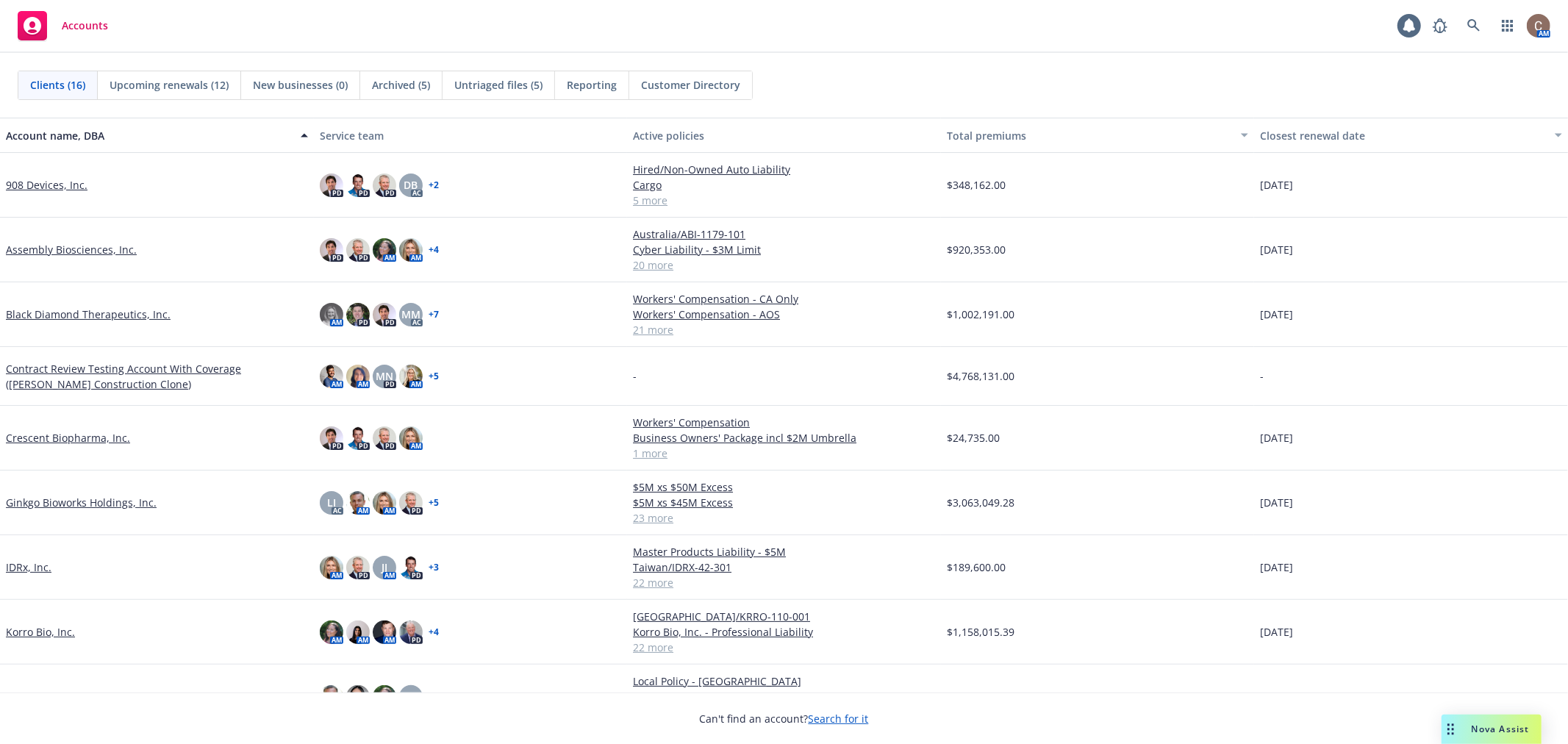
scroll to position [401, 0]
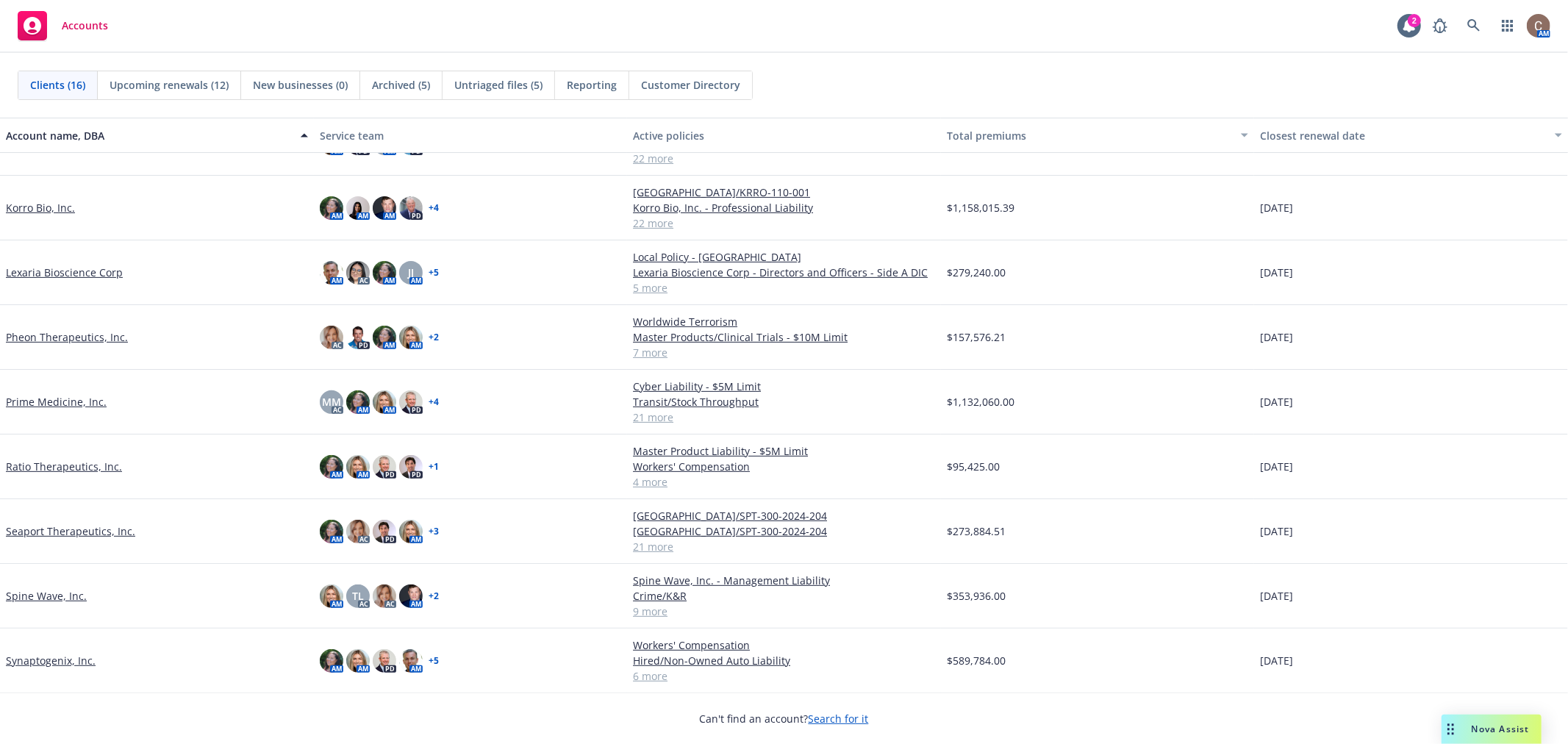
click at [42, 336] on link "Pheon Therapeutics, Inc." at bounding box center [66, 336] width 122 height 16
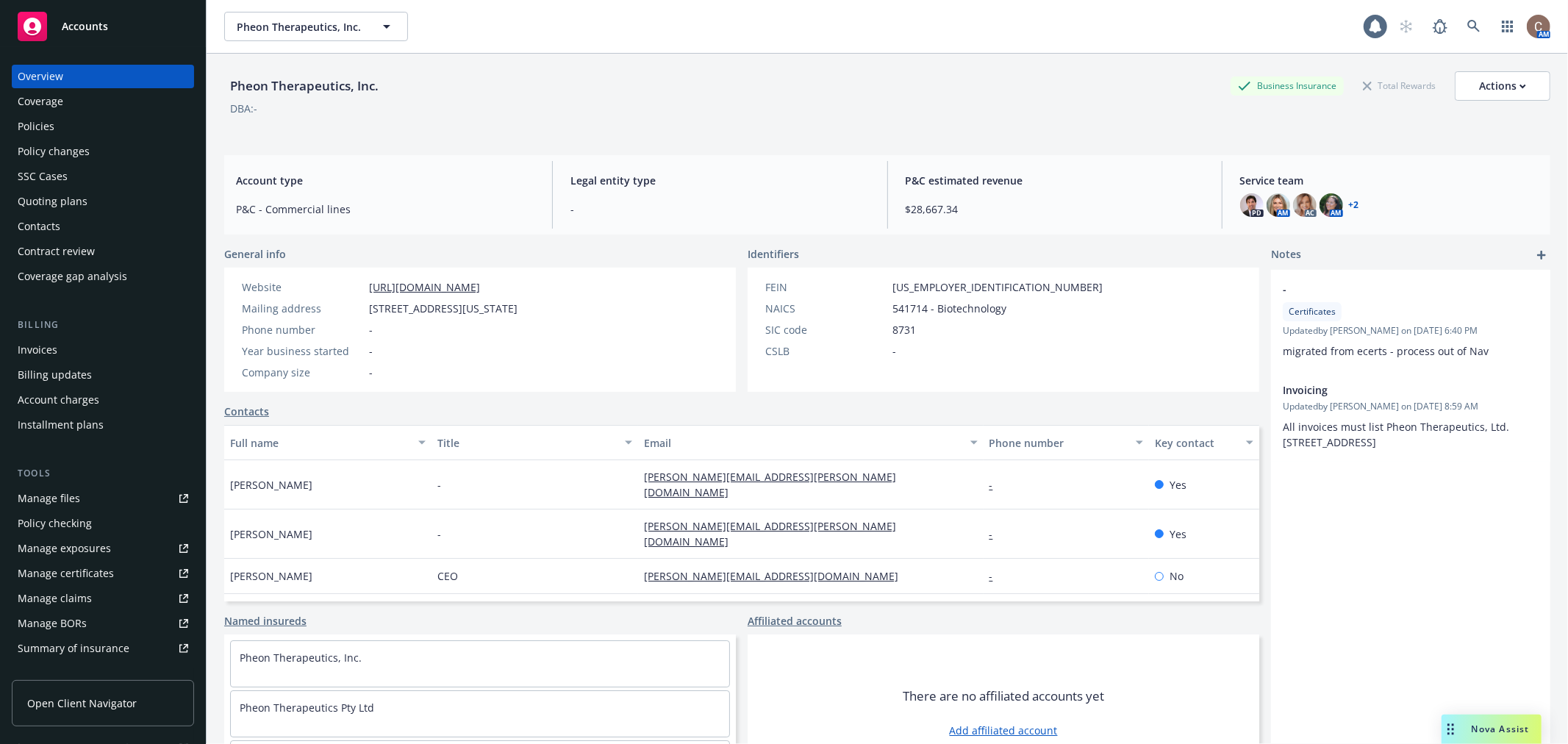
click at [45, 114] on div "Policies" at bounding box center [36, 126] width 37 height 24
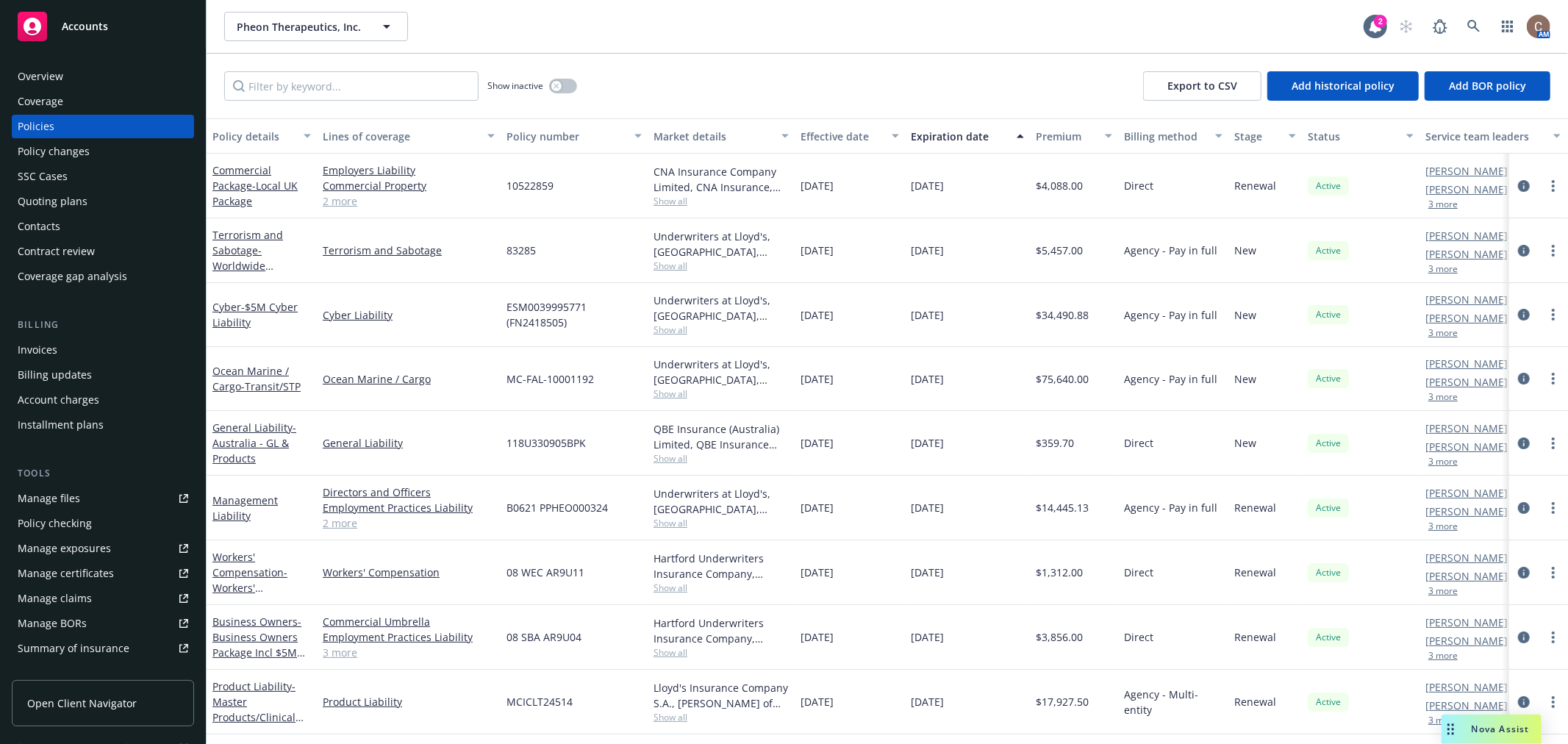
click at [60, 72] on div "Overview" at bounding box center [41, 76] width 46 height 24
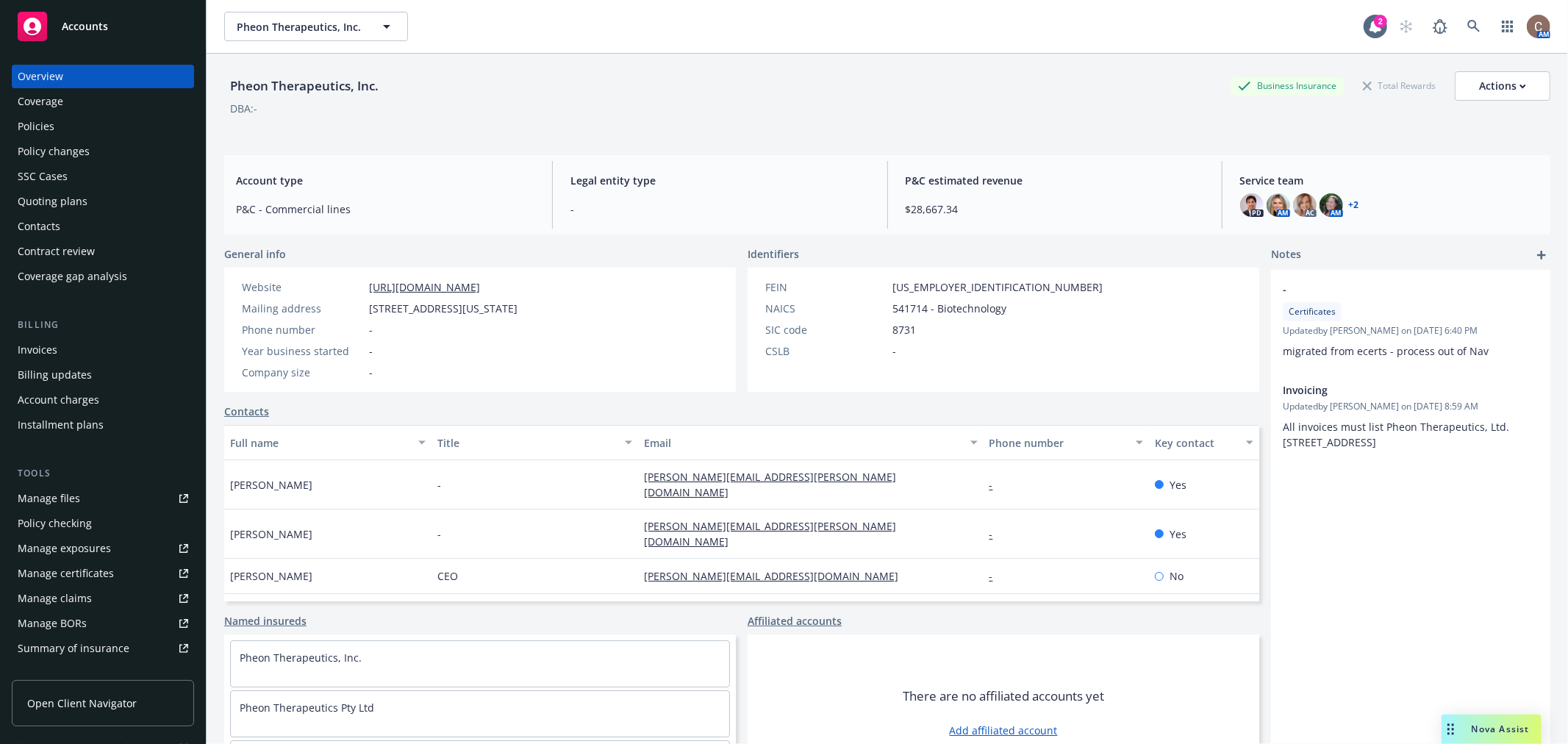
drag, startPoint x: 655, startPoint y: 291, endPoint x: 628, endPoint y: 306, distance: 30.9
click at [655, 291] on div "Website https://pheontx.com/ Mailing address 139 Massachusetts Avenue, Cambridg…" at bounding box center [480, 330] width 511 height 124
drag, startPoint x: 614, startPoint y: 313, endPoint x: 501, endPoint y: 305, distance: 113.3
click at [501, 305] on div "Mailing address 139 Massachusetts Avenue, Cambridge, MA, 02139" at bounding box center [380, 308] width 287 height 16
copy span "Cambridge, MA, 02139"
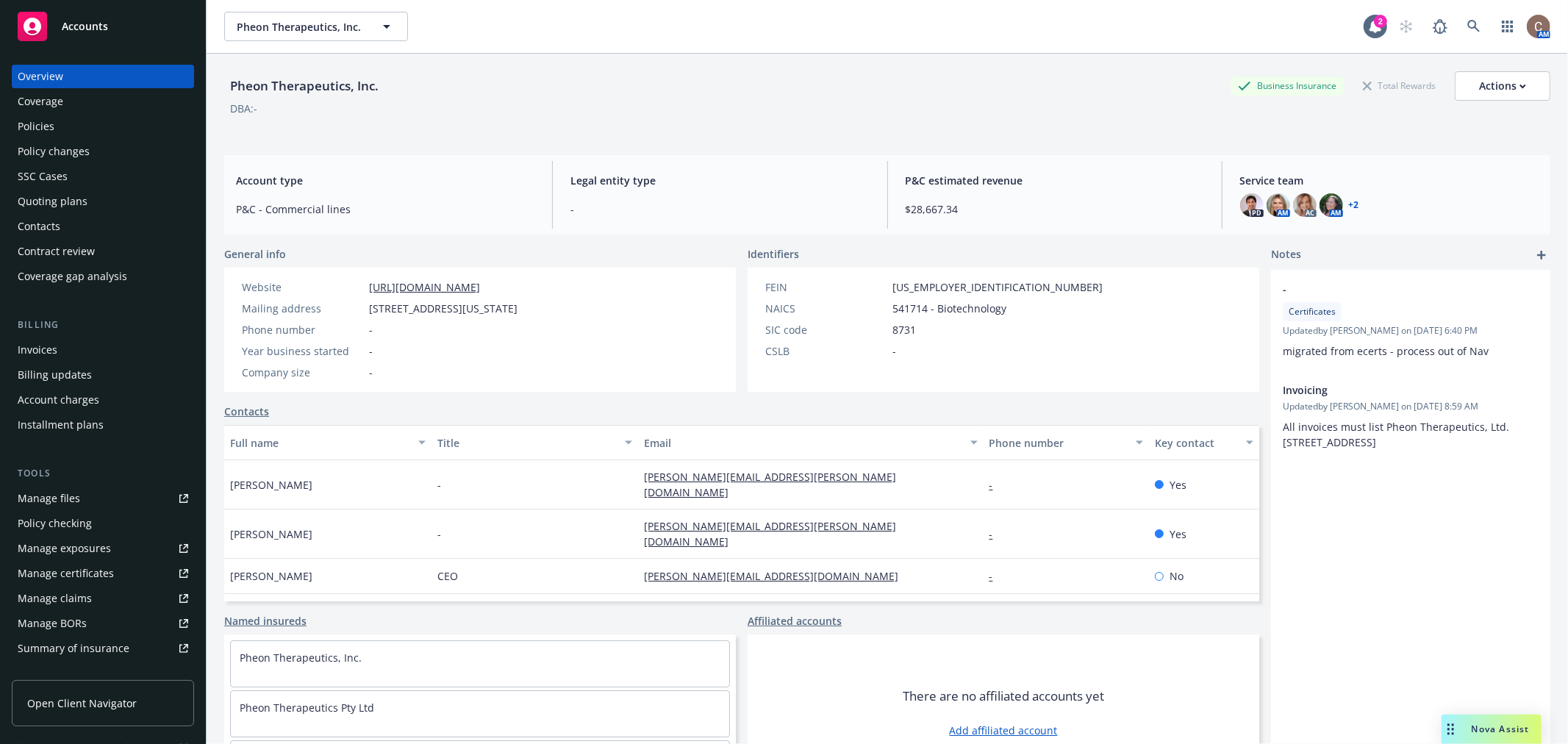
click at [33, 121] on div "Policies" at bounding box center [36, 126] width 37 height 24
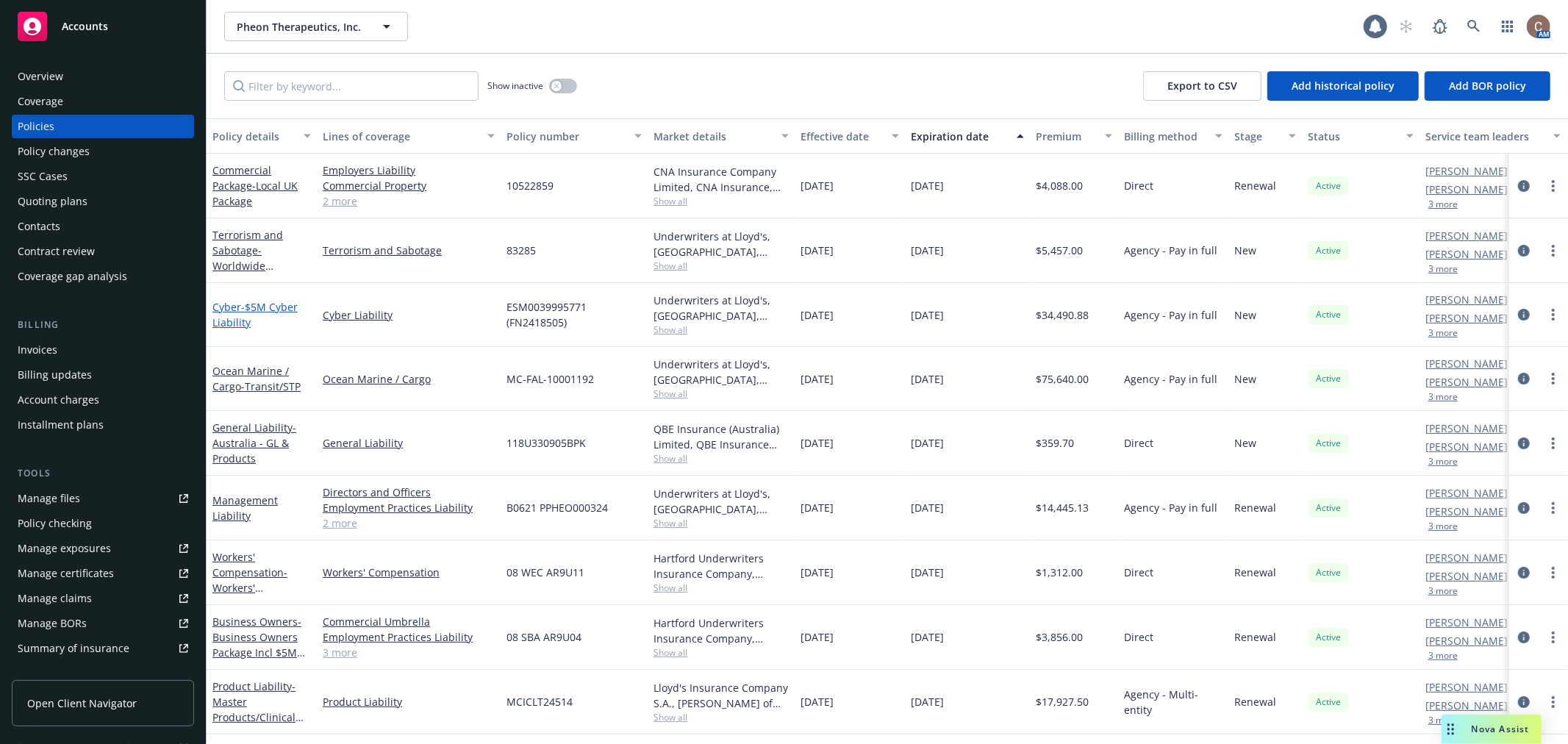
click at [233, 309] on link "Cyber - $5M Cyber Liability" at bounding box center [255, 314] width 85 height 29
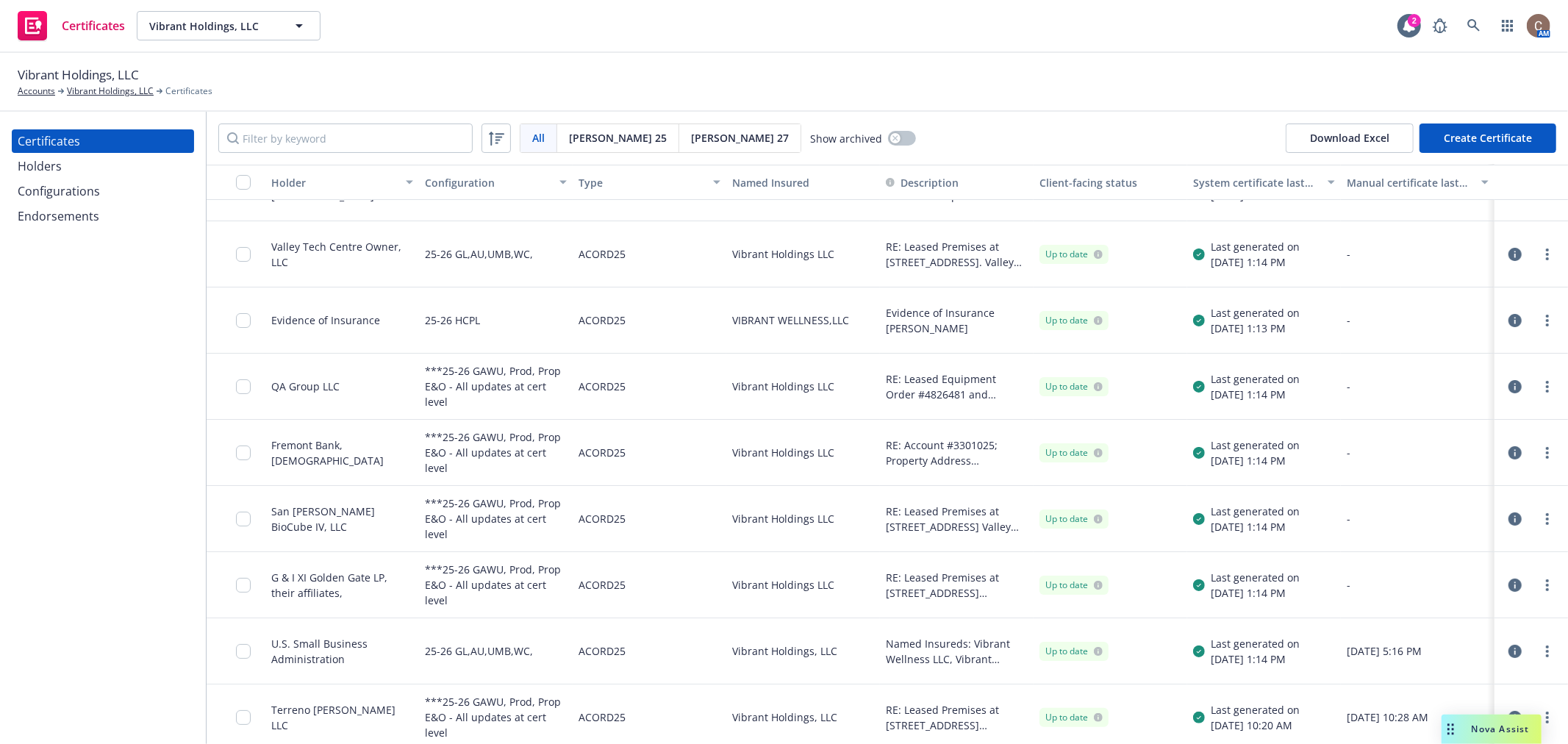
scroll to position [51, 0]
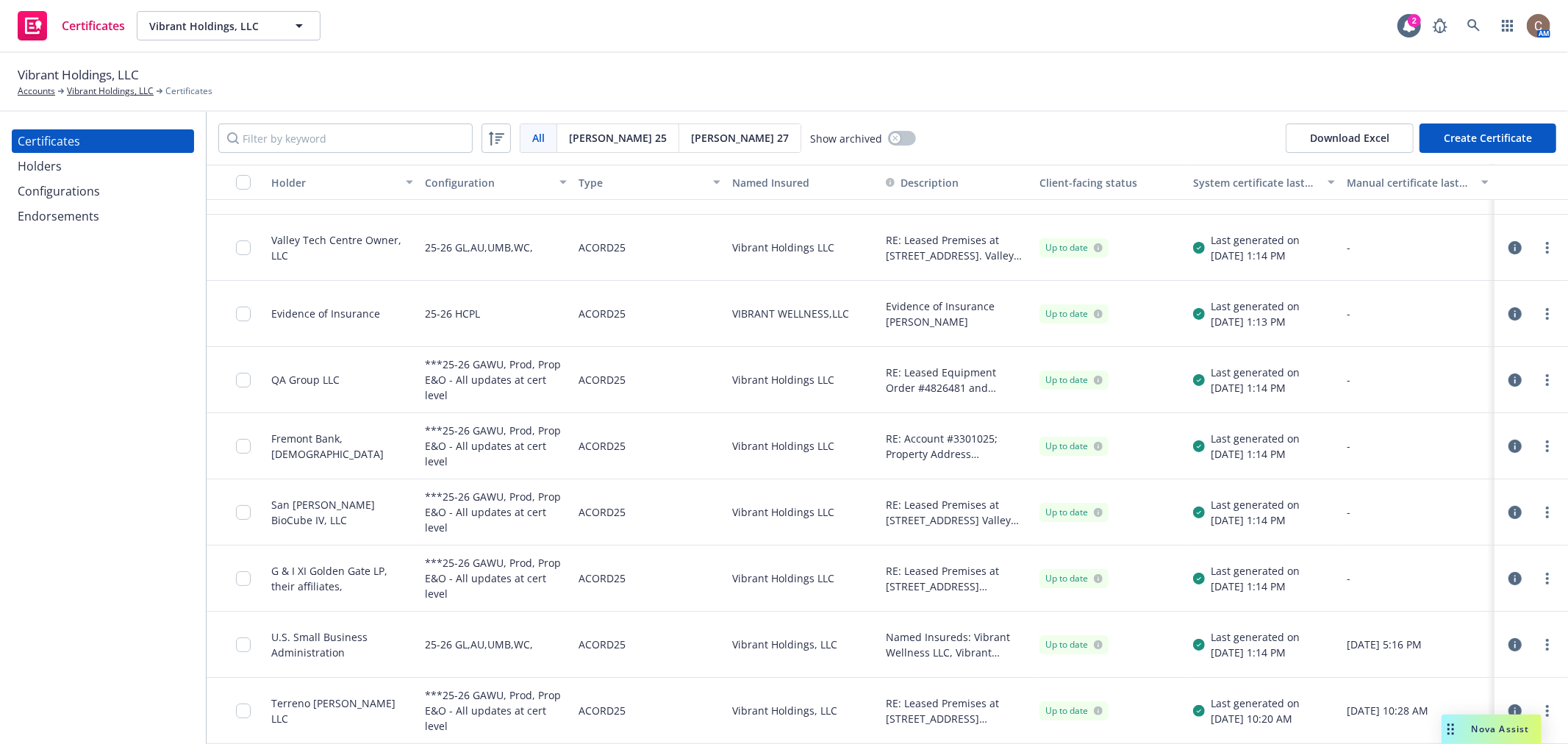
click at [67, 176] on div "Holders" at bounding box center [103, 166] width 171 height 24
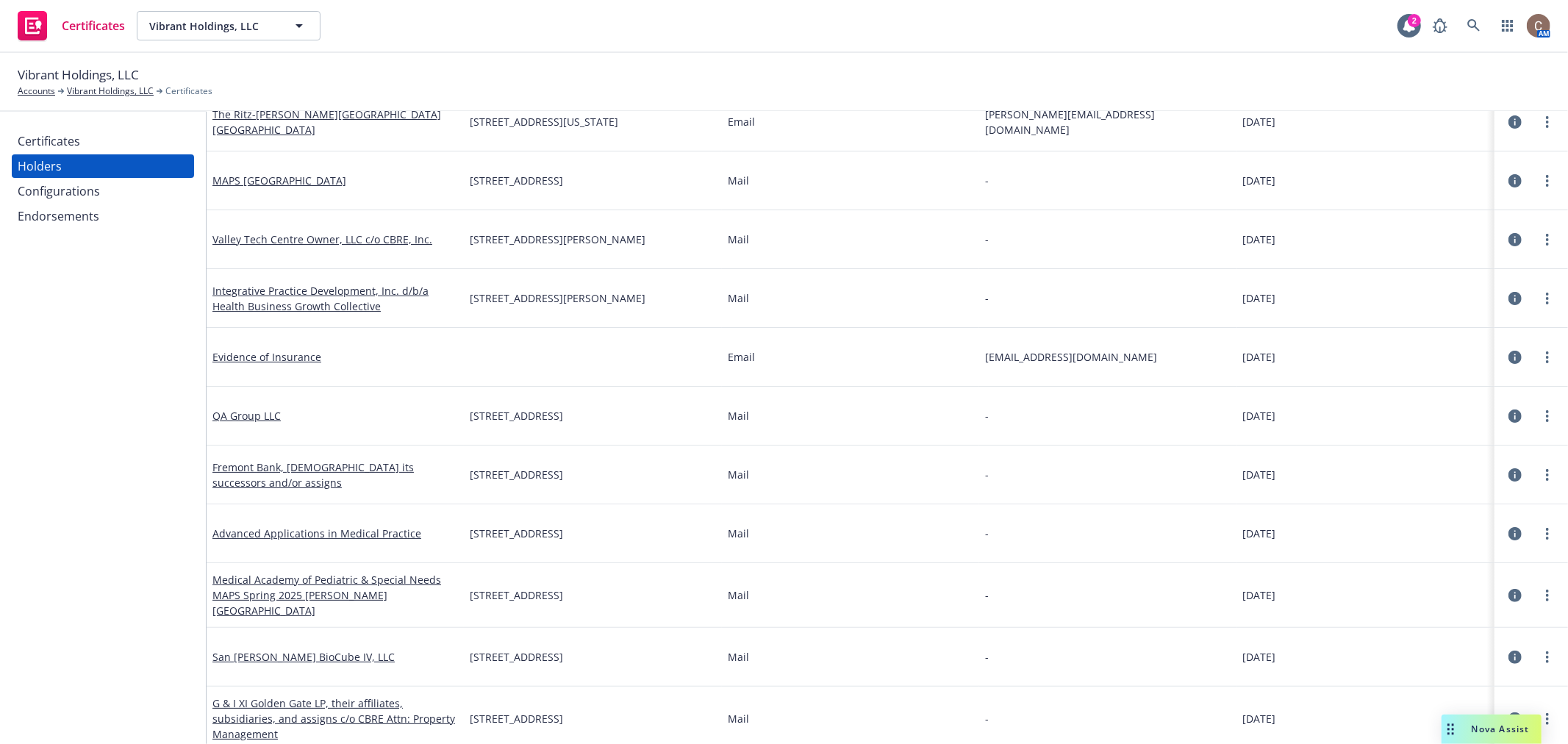
scroll to position [679, 0]
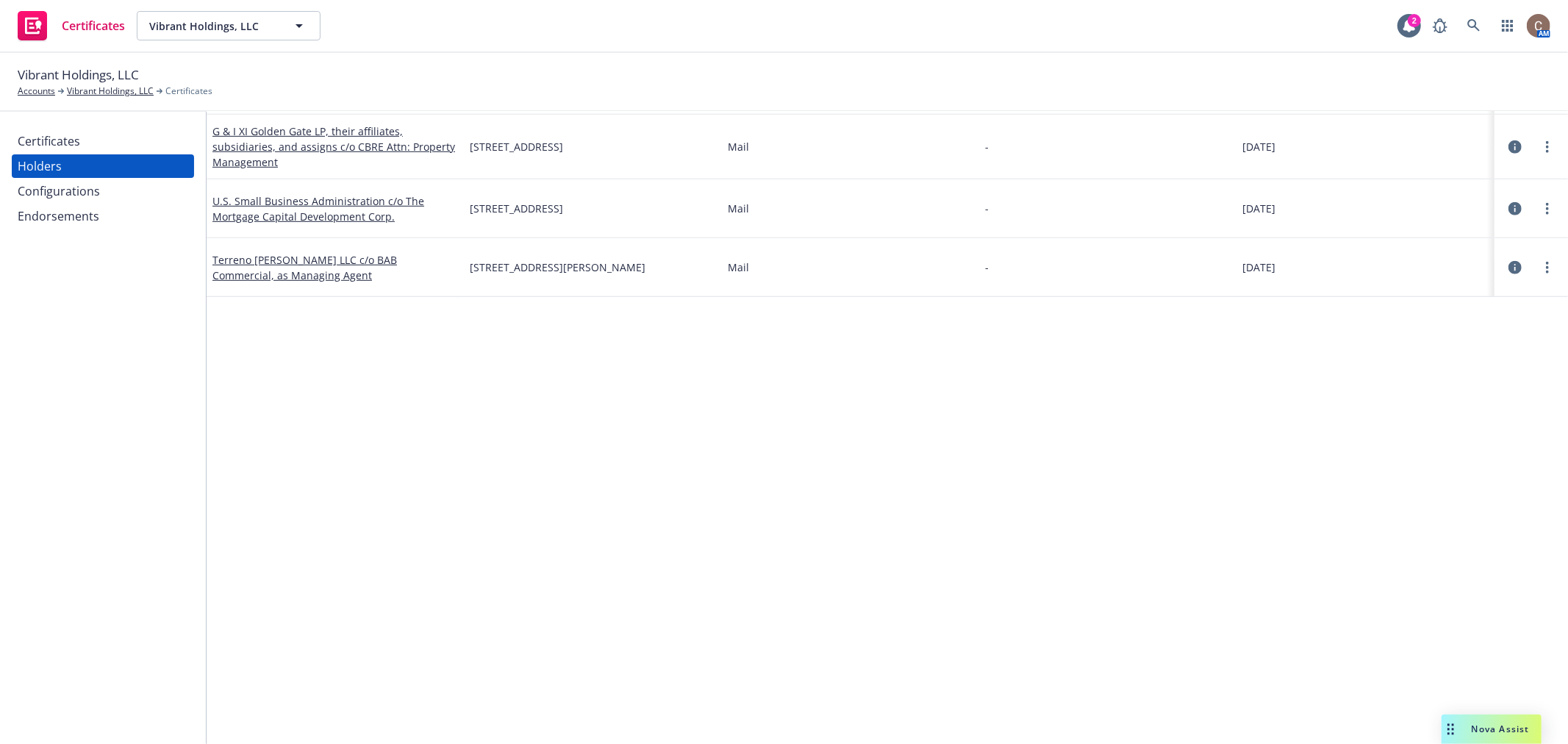
drag, startPoint x: 648, startPoint y: 287, endPoint x: 660, endPoint y: 327, distance: 41.8
click at [660, 327] on div "Name Address Delivery methods Email Last updated on The Ritz-Carlton Grande Lak…" at bounding box center [887, 115] width 1361 height 1259
click at [436, 410] on div "Name Address Delivery methods Email Last updated on The Ritz-Carlton Grande Lak…" at bounding box center [887, 115] width 1361 height 1259
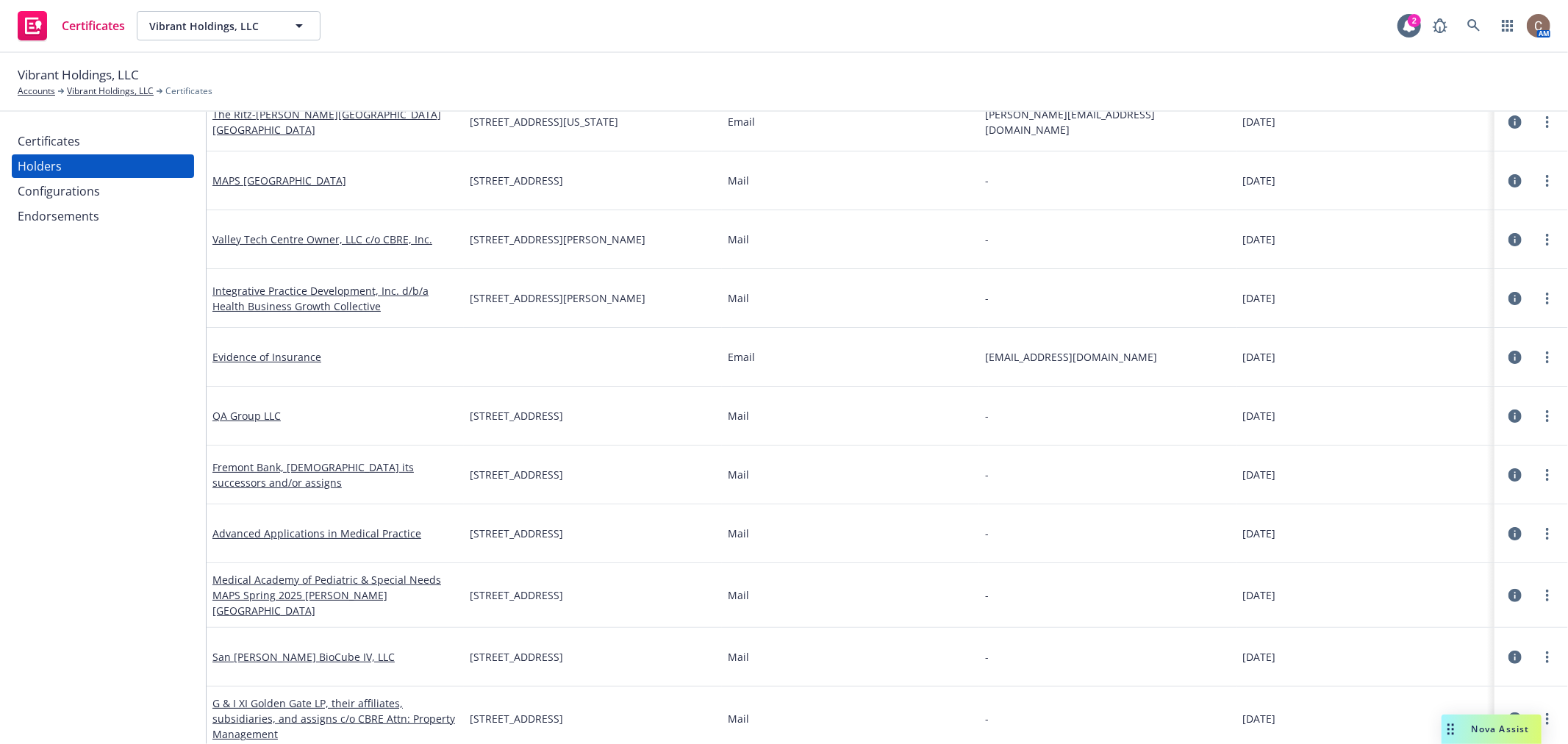
scroll to position [0, 0]
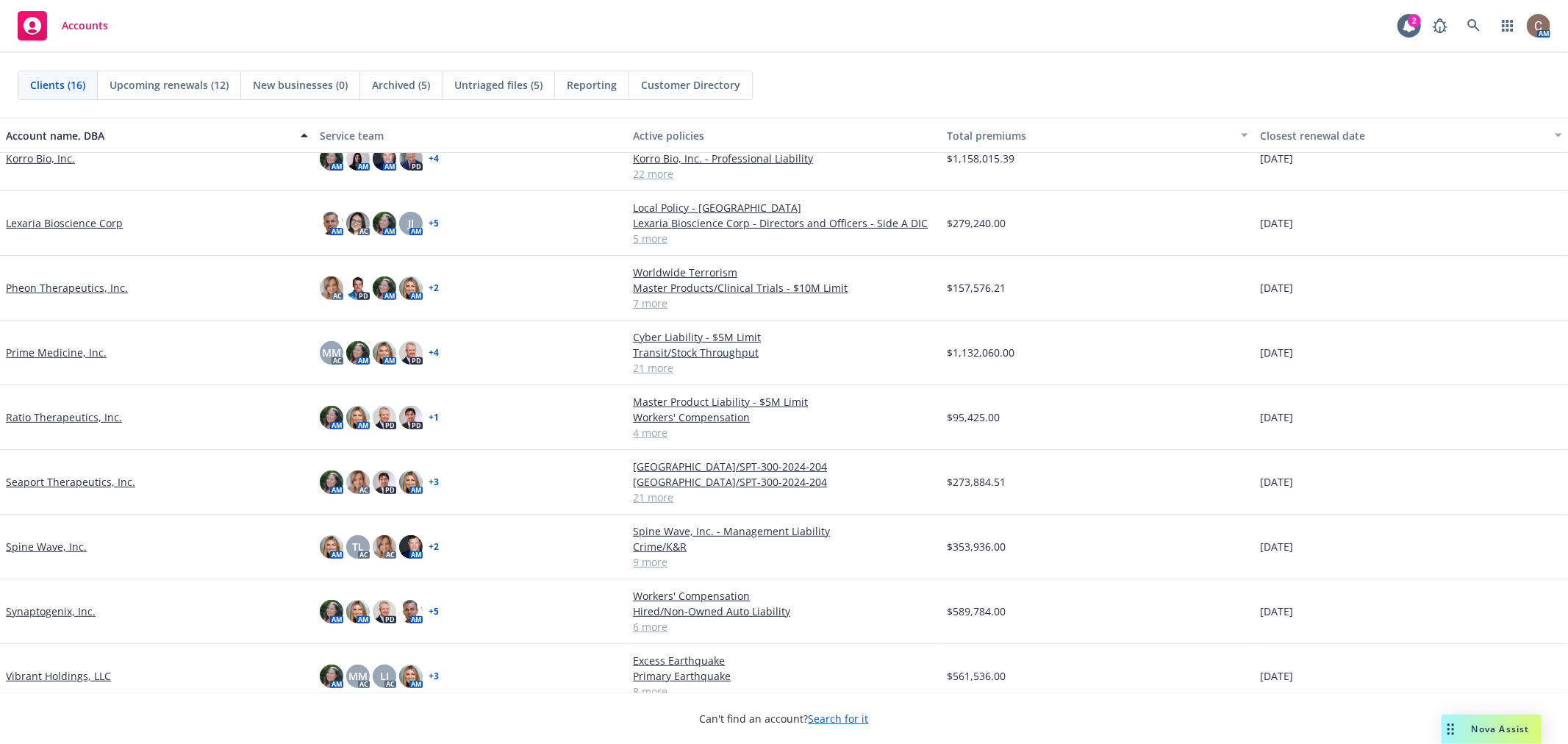
scroll to position [454, 0]
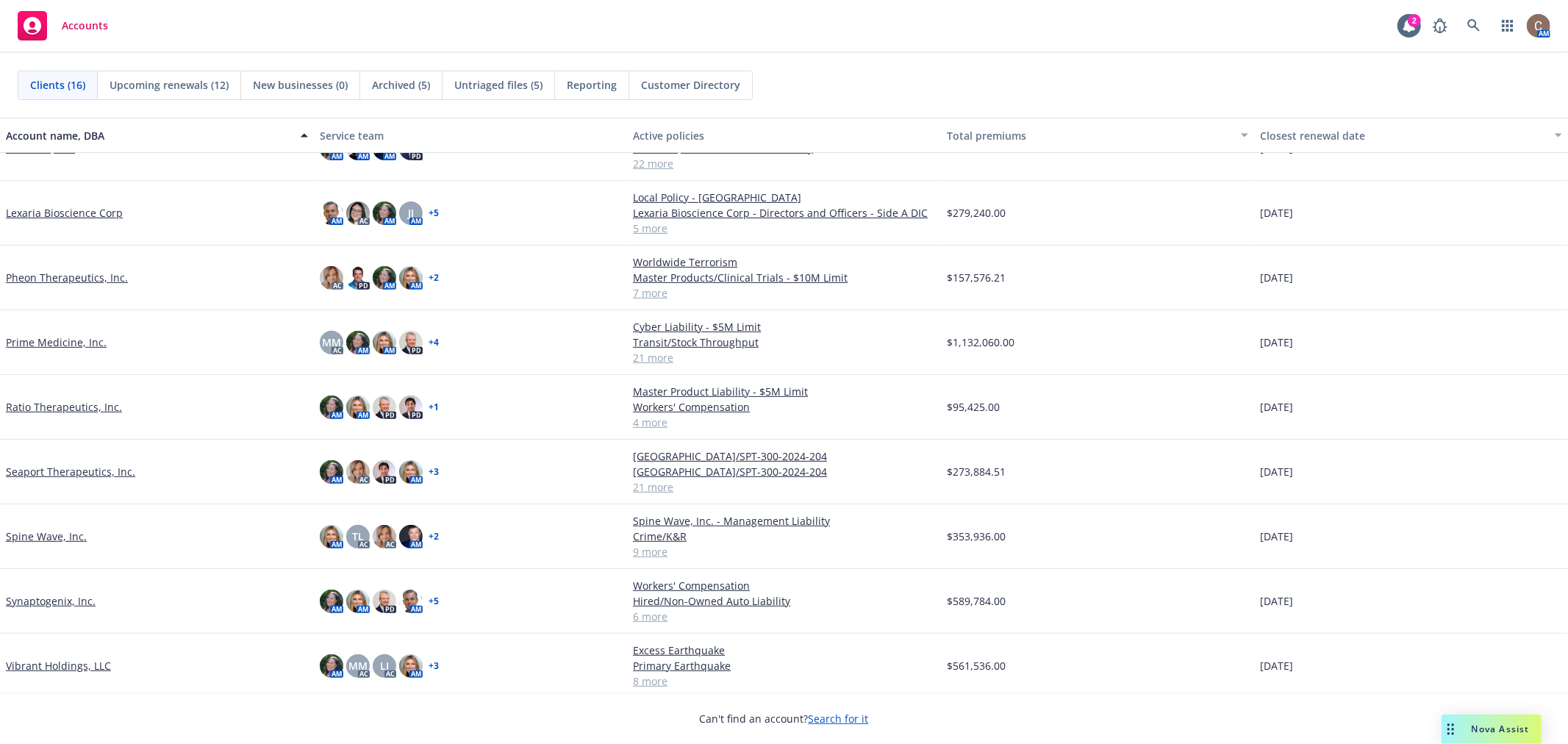
click at [60, 270] on link "Pheon Therapeutics, Inc." at bounding box center [66, 277] width 122 height 16
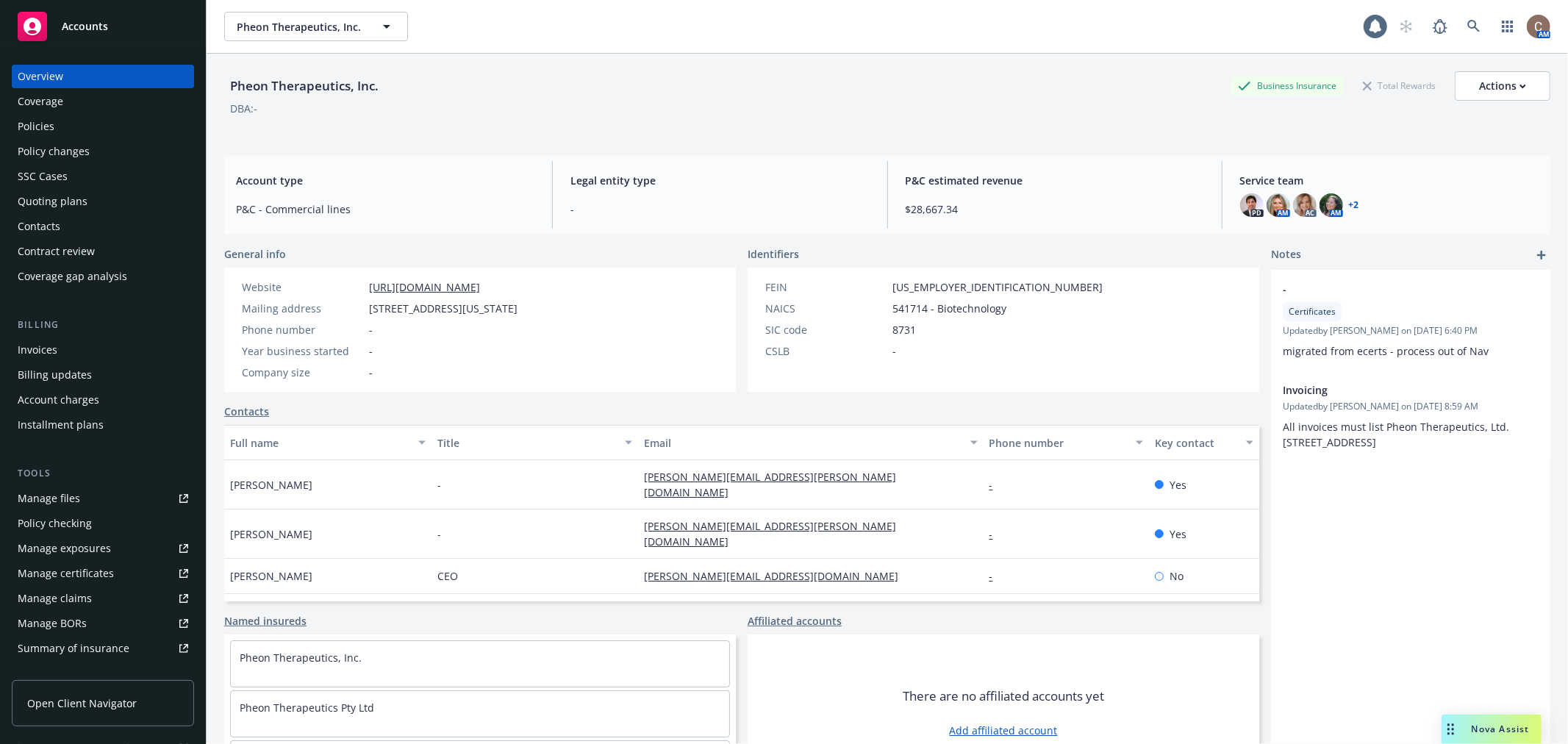
click at [47, 120] on div "Policies" at bounding box center [36, 126] width 37 height 24
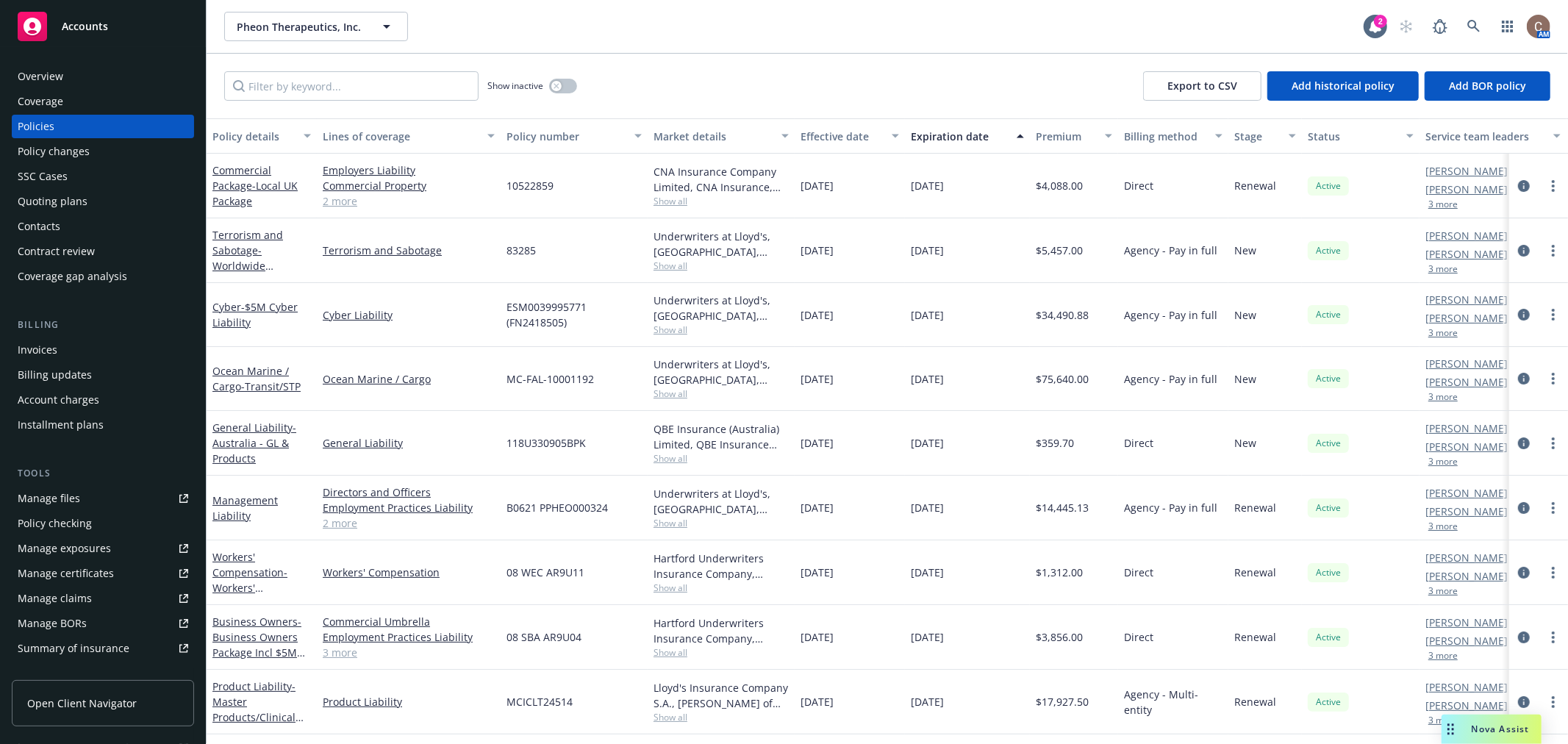
drag, startPoint x: 987, startPoint y: 319, endPoint x: 790, endPoint y: 327, distance: 197.2
click at [790, 327] on div "Cyber - $5M Cyber Liability Cyber Liability ESM0039995771 (FN2418505) Underwrit…" at bounding box center [915, 315] width 1419 height 64
click at [993, 76] on div "Show inactive Export to CSV Add historical policy Add BOR policy" at bounding box center [887, 86] width 1361 height 65
